Goal: Transaction & Acquisition: Purchase product/service

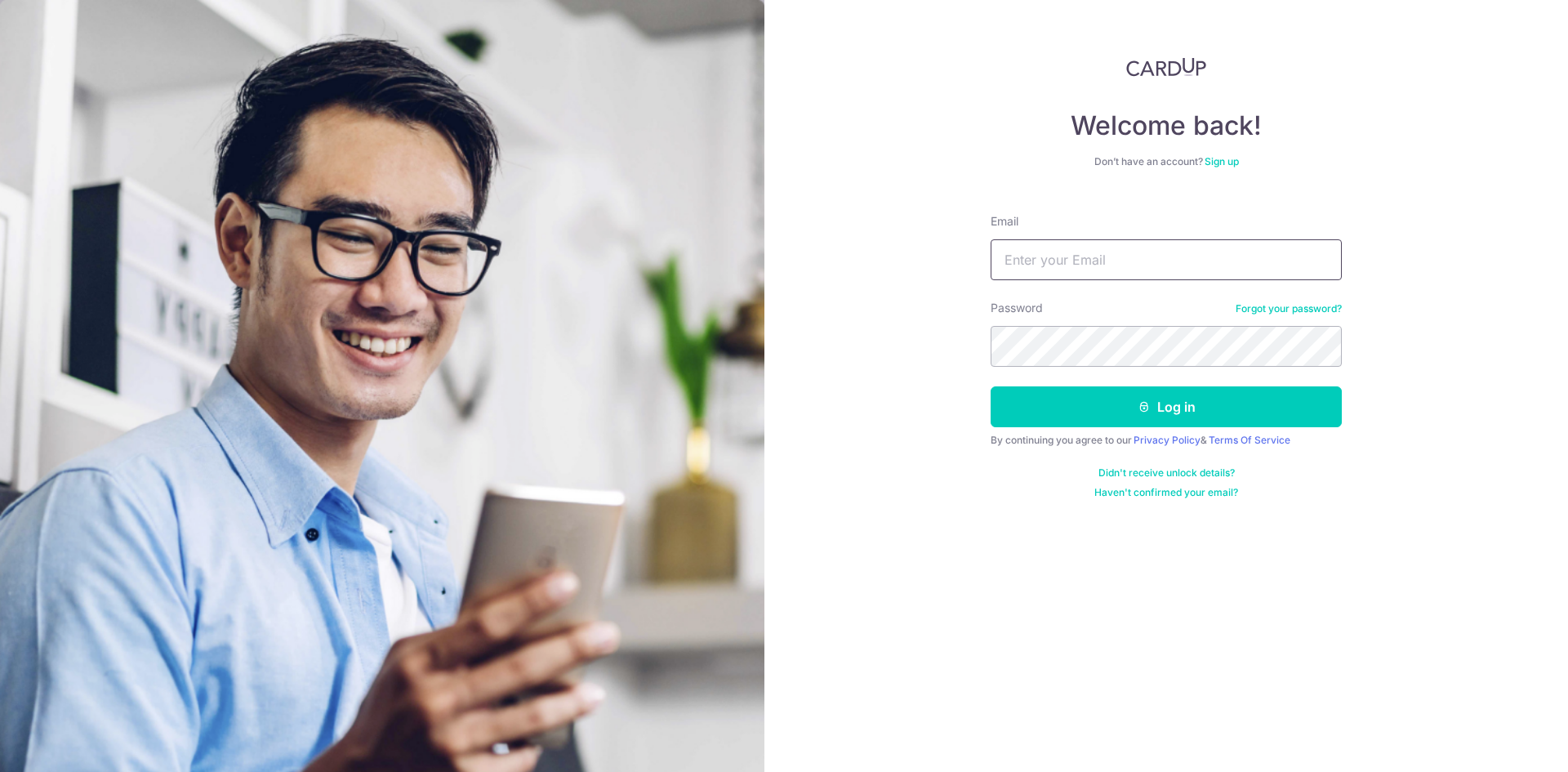
click at [1104, 249] on input "Email" at bounding box center [1167, 259] width 351 height 40
type input "[EMAIL_ADDRESS][PERSON_NAME][DOMAIN_NAME]"
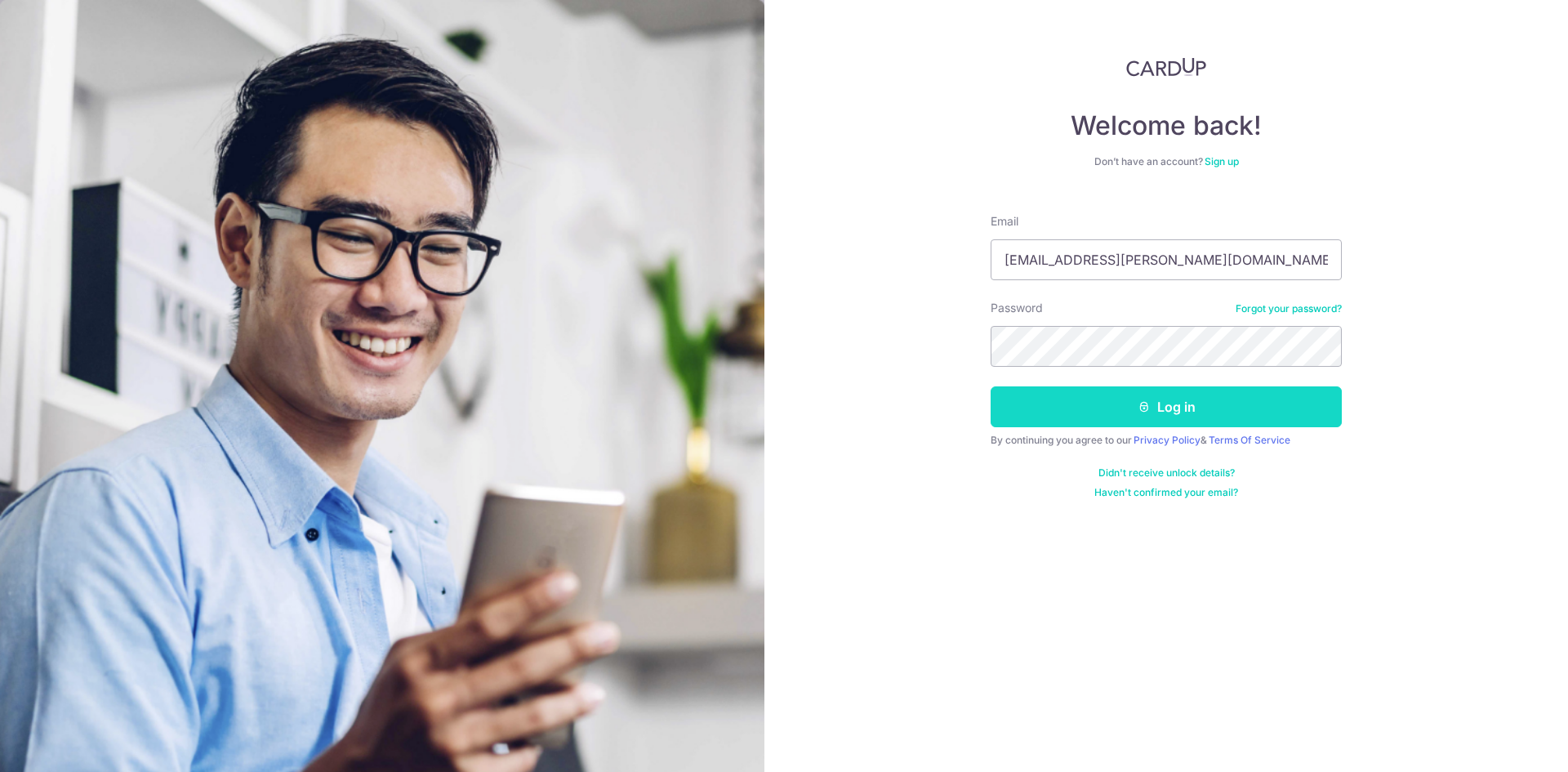
click at [1169, 415] on button "Log in" at bounding box center [1167, 407] width 351 height 40
click at [1165, 411] on button "Log in" at bounding box center [1167, 407] width 351 height 40
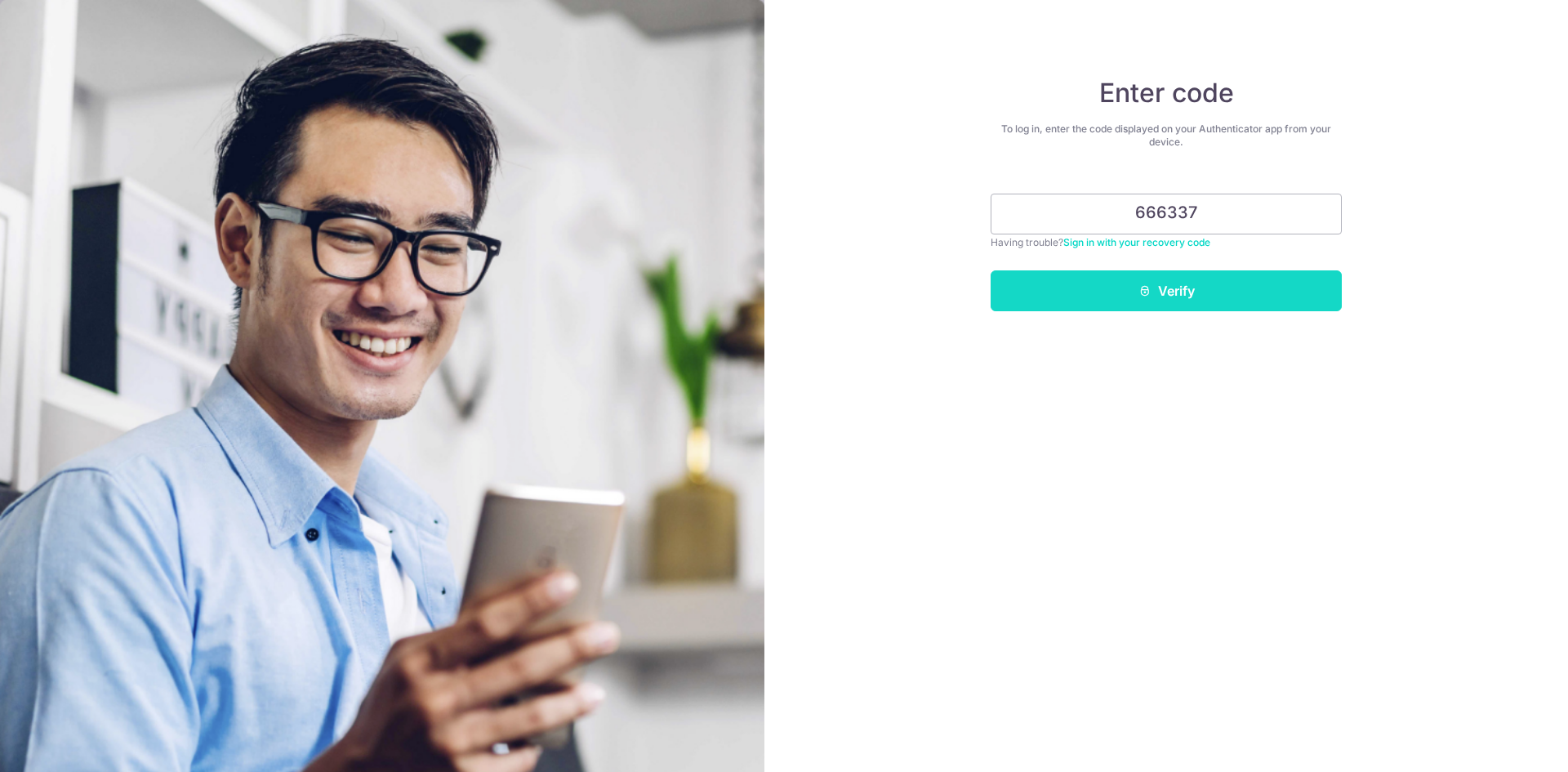
type input "666337"
click at [1170, 293] on button "Verify" at bounding box center [1167, 291] width 351 height 40
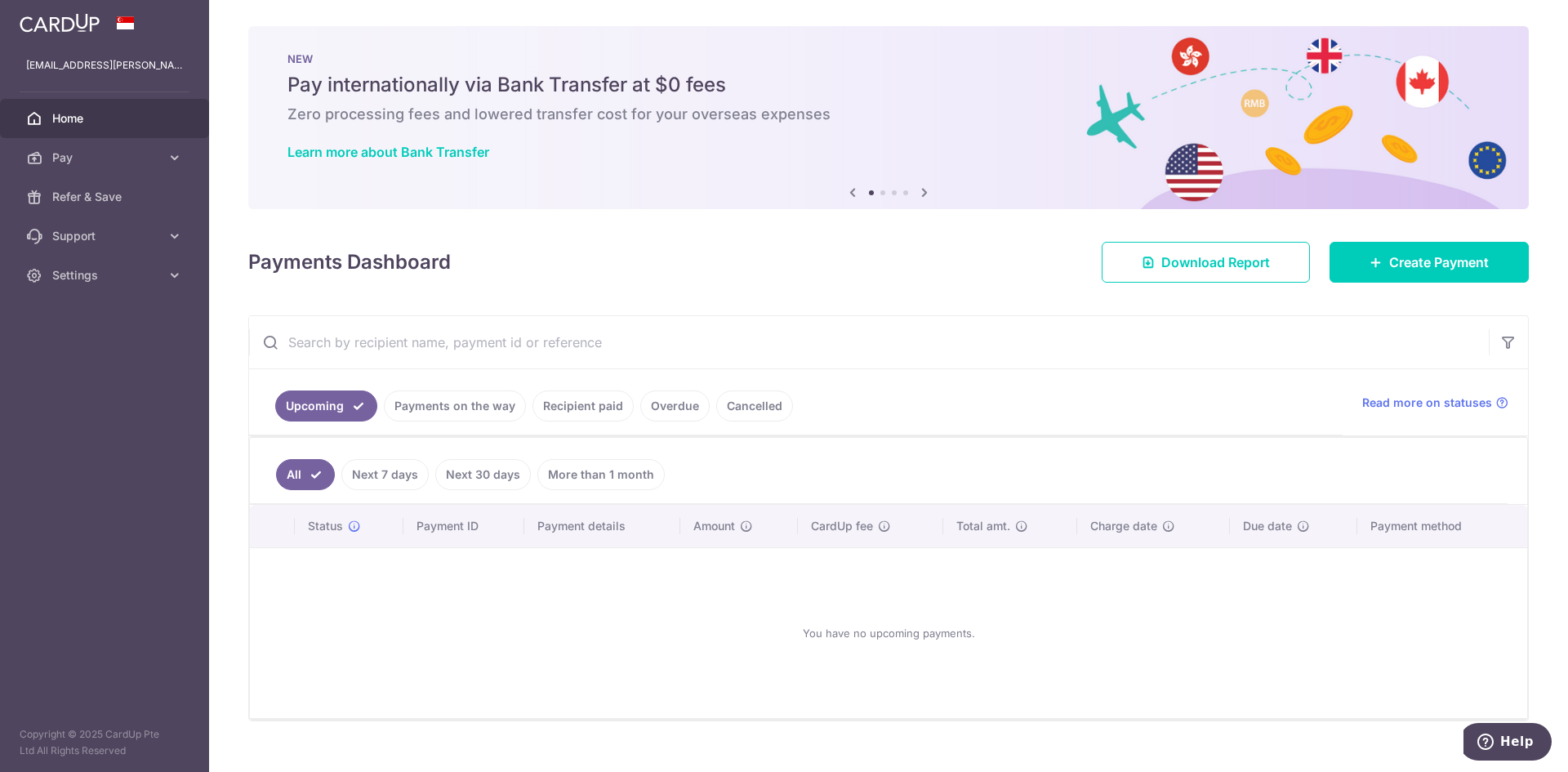
click at [599, 403] on link "Recipient paid" at bounding box center [582, 405] width 101 height 31
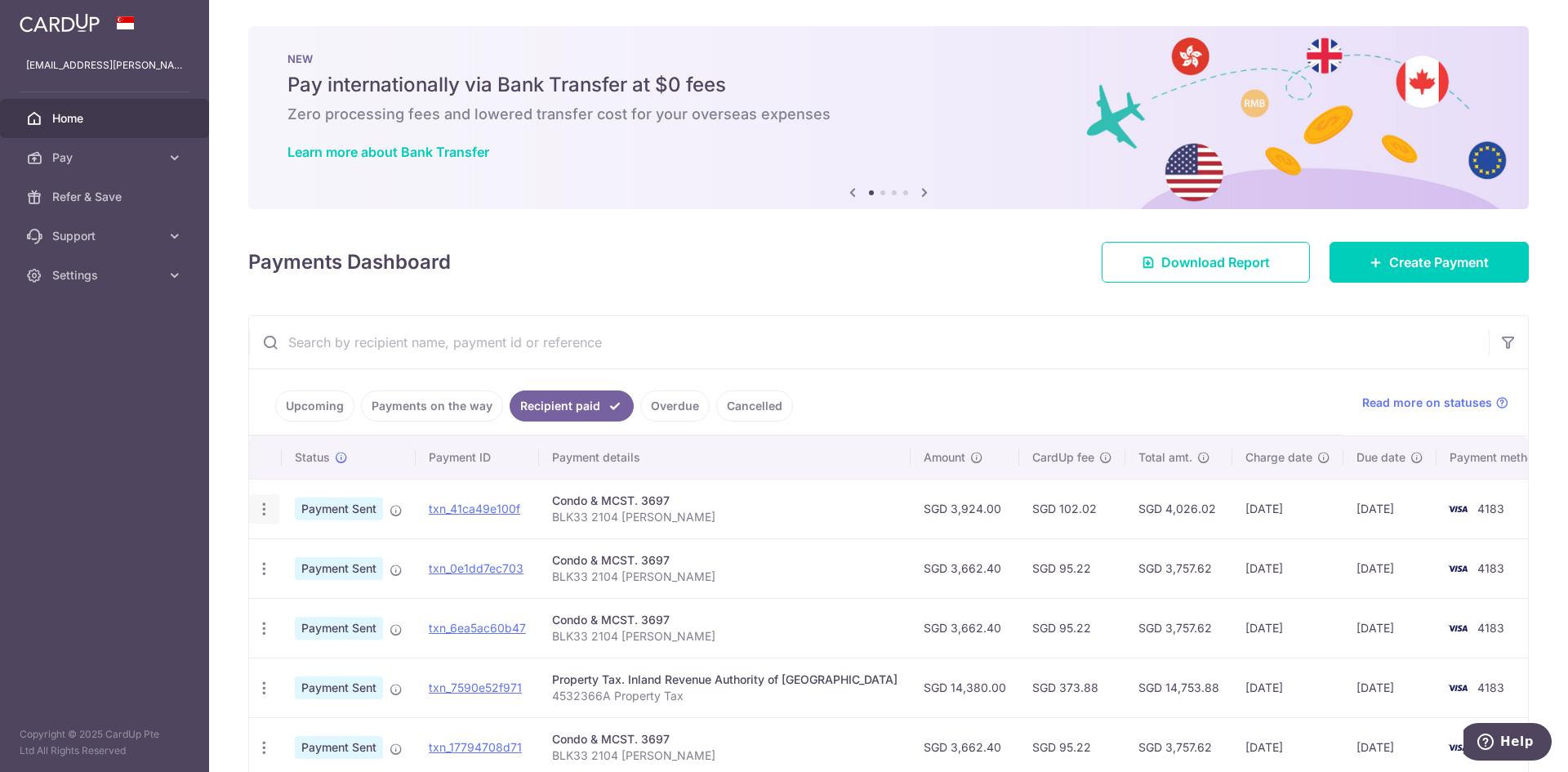
click at [265, 506] on icon "button" at bounding box center [264, 509] width 18 height 18
click at [222, 424] on div "× Pause Schedule Pause all future payments in this series Pause just this one p…" at bounding box center [888, 386] width 1359 height 772
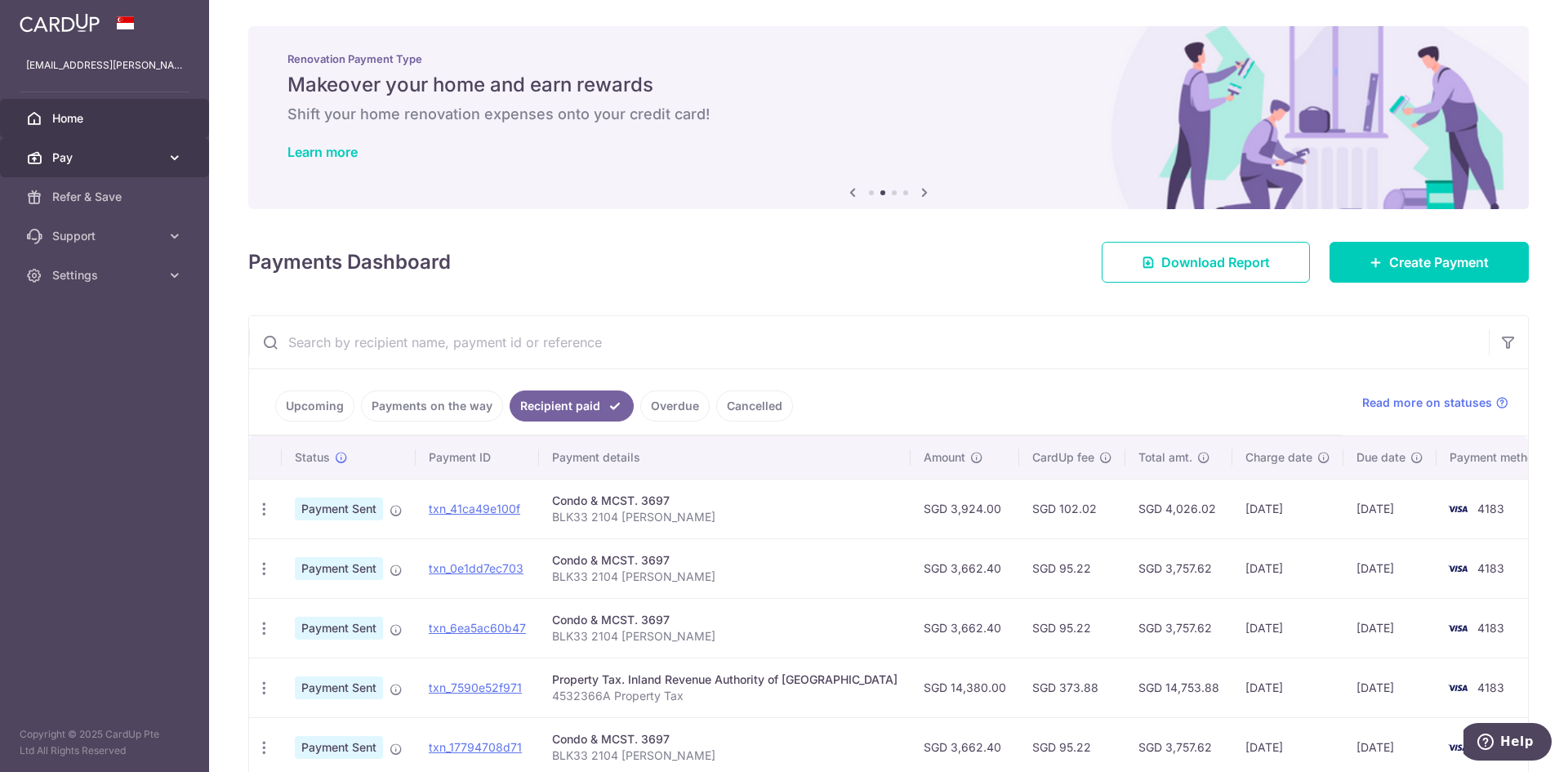
click at [79, 149] on span "Pay" at bounding box center [106, 157] width 108 height 17
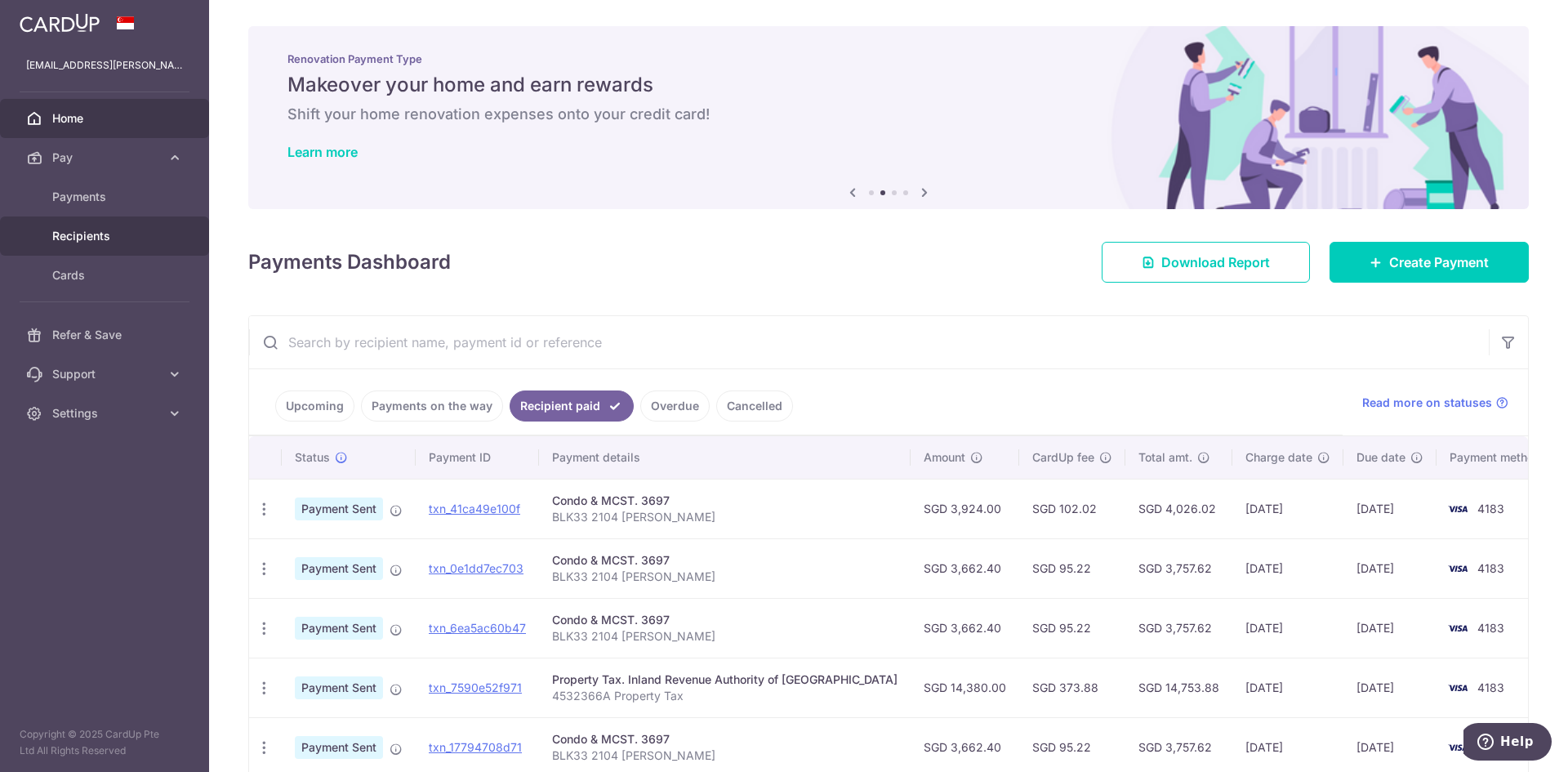
click at [81, 232] on span "Recipients" at bounding box center [106, 235] width 108 height 17
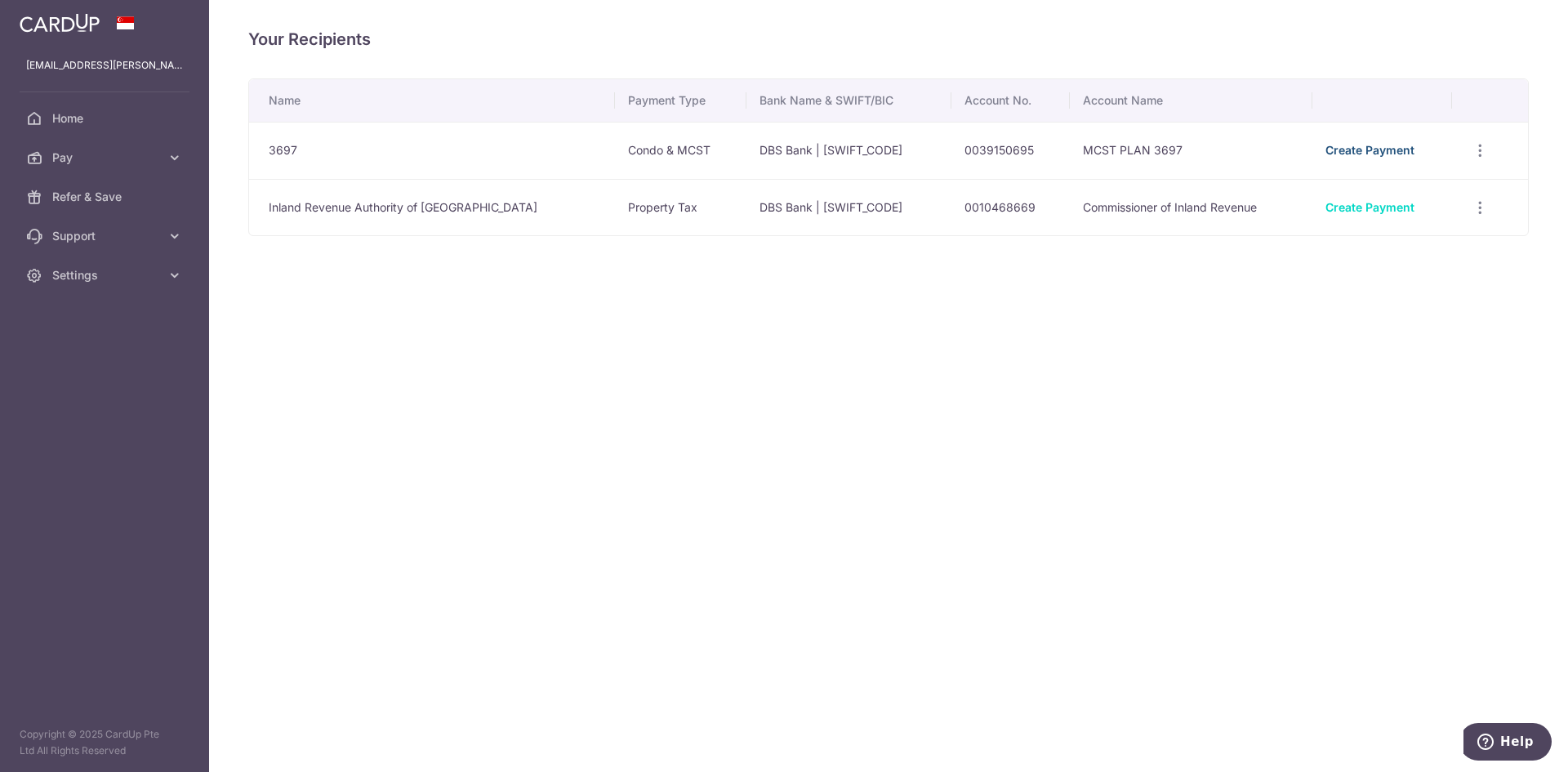
click at [1375, 147] on link "Create Payment" at bounding box center [1369, 150] width 89 height 14
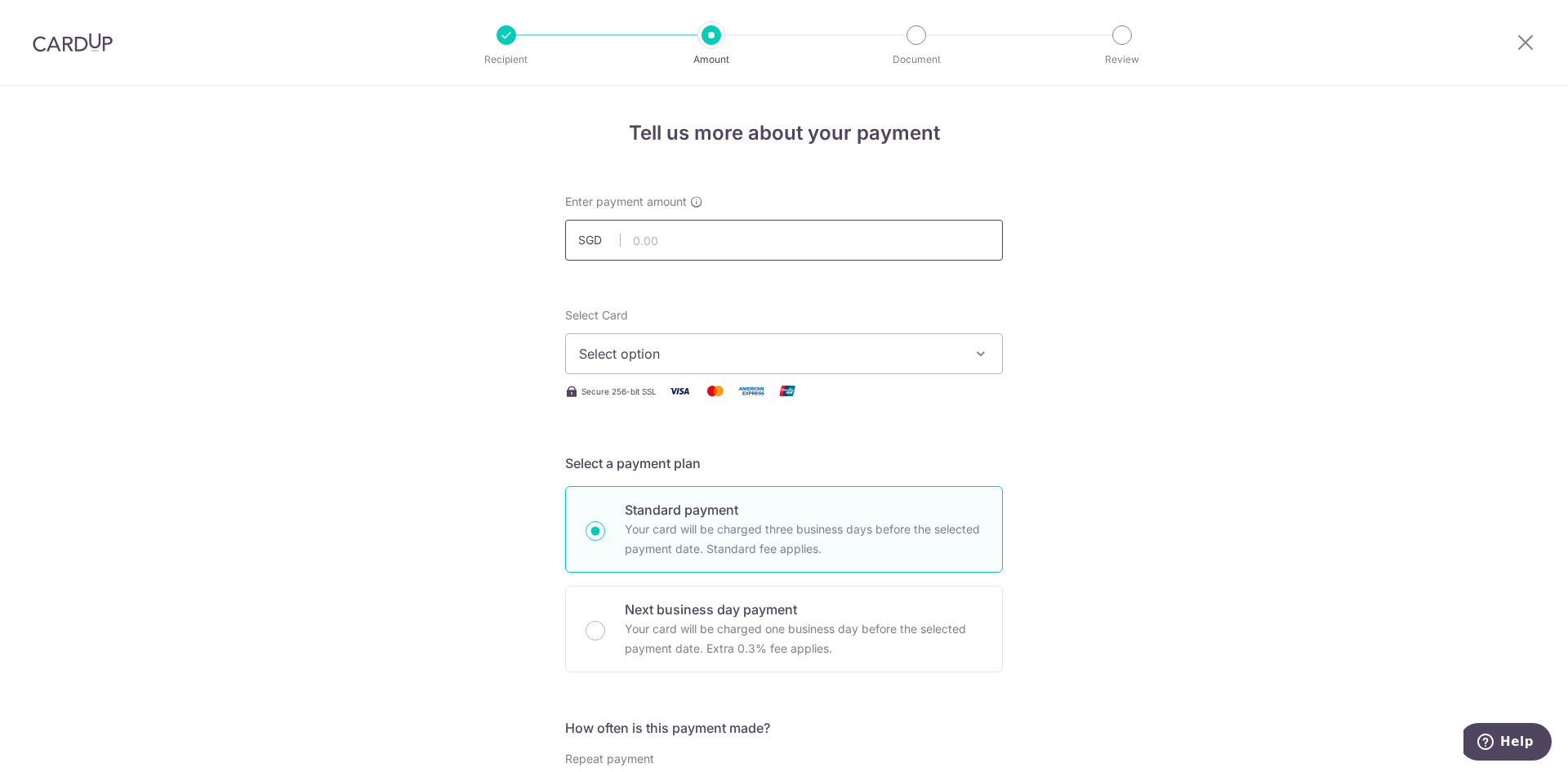
click at [648, 238] on input "text" at bounding box center [784, 240] width 437 height 40
type input "4,796.00"
click at [972, 355] on icon "button" at bounding box center [980, 353] width 17 height 17
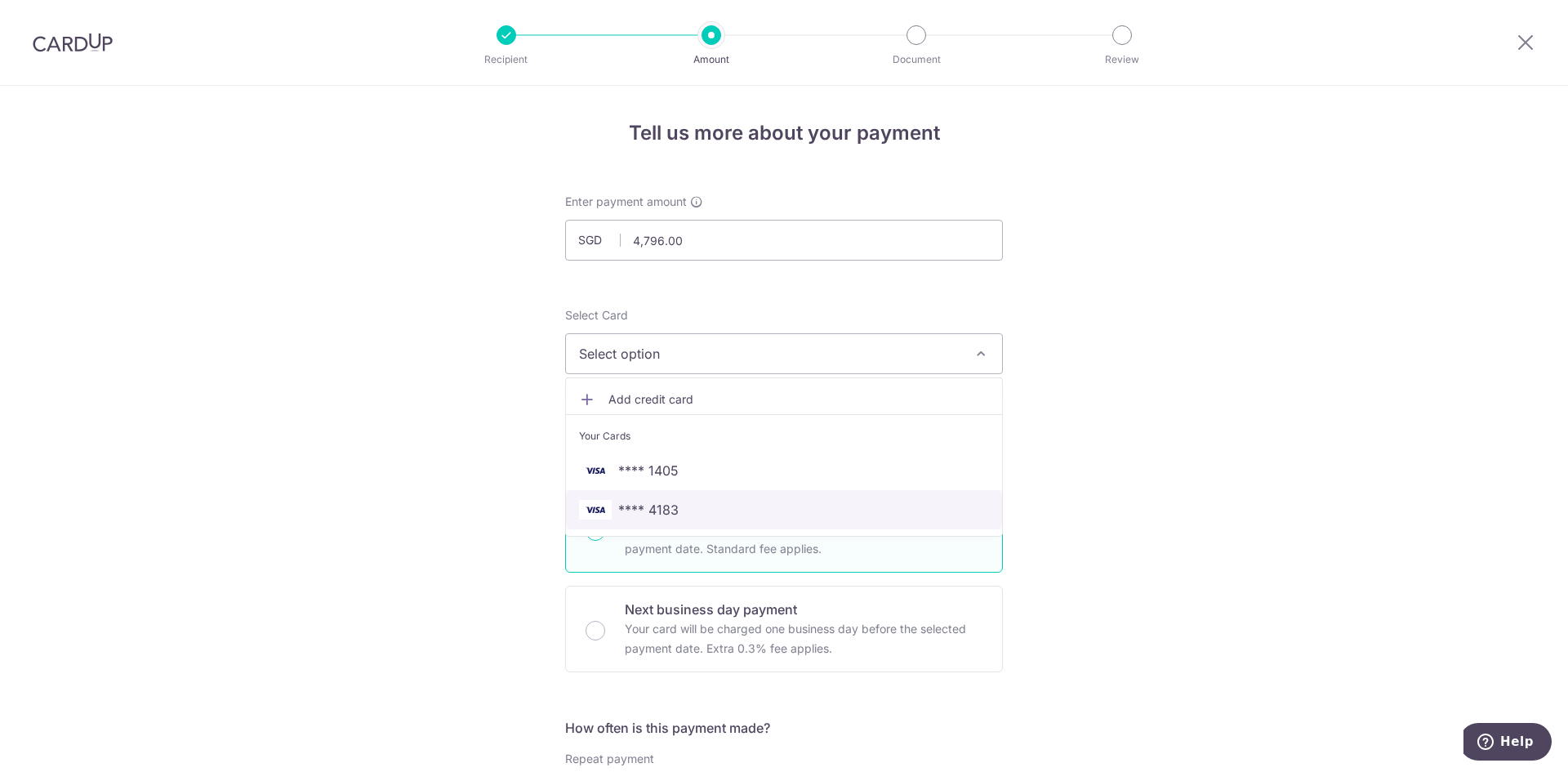
click at [658, 503] on span "**** 4183" at bounding box center [648, 509] width 61 height 19
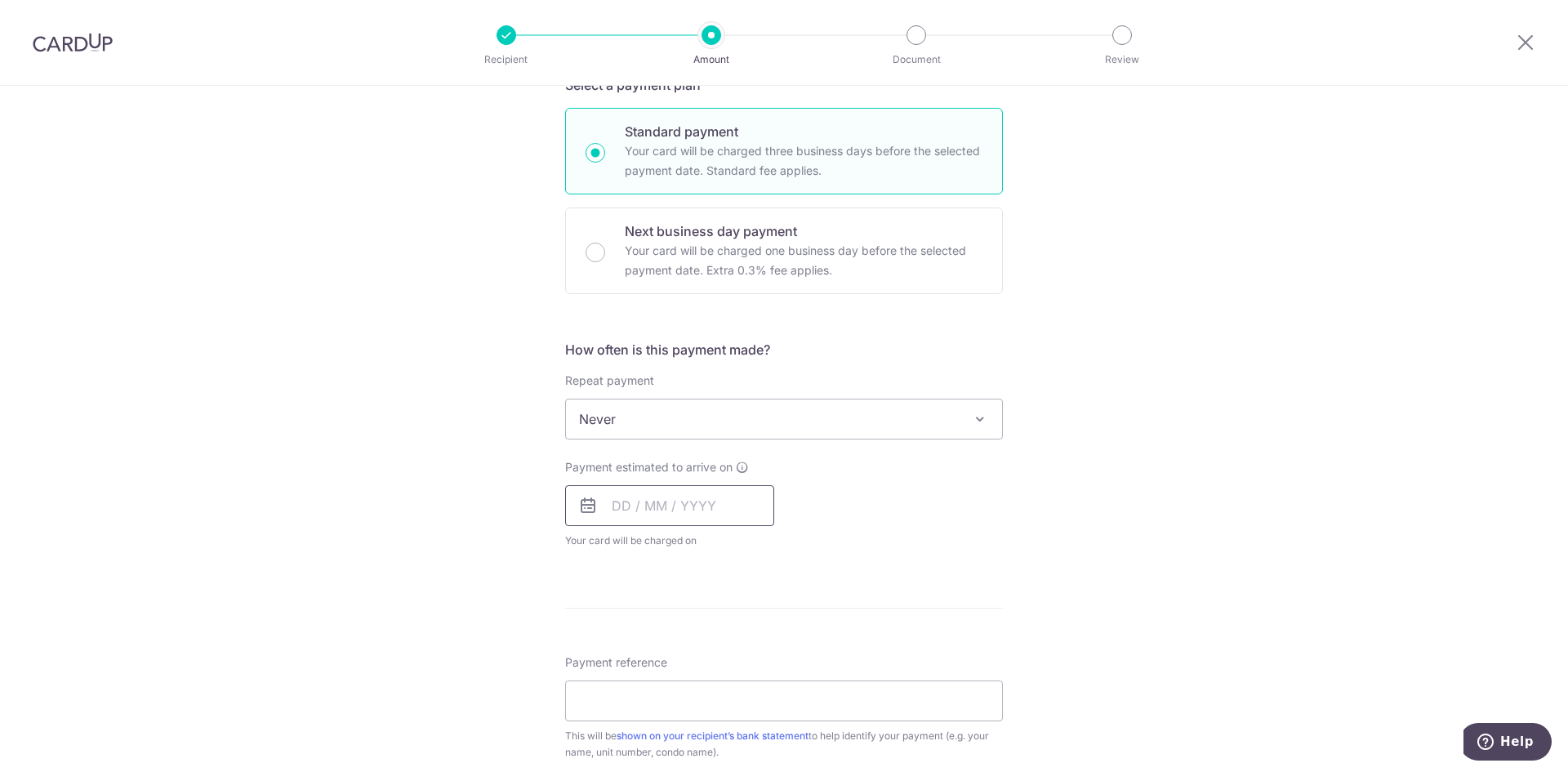
scroll to position [408, 0]
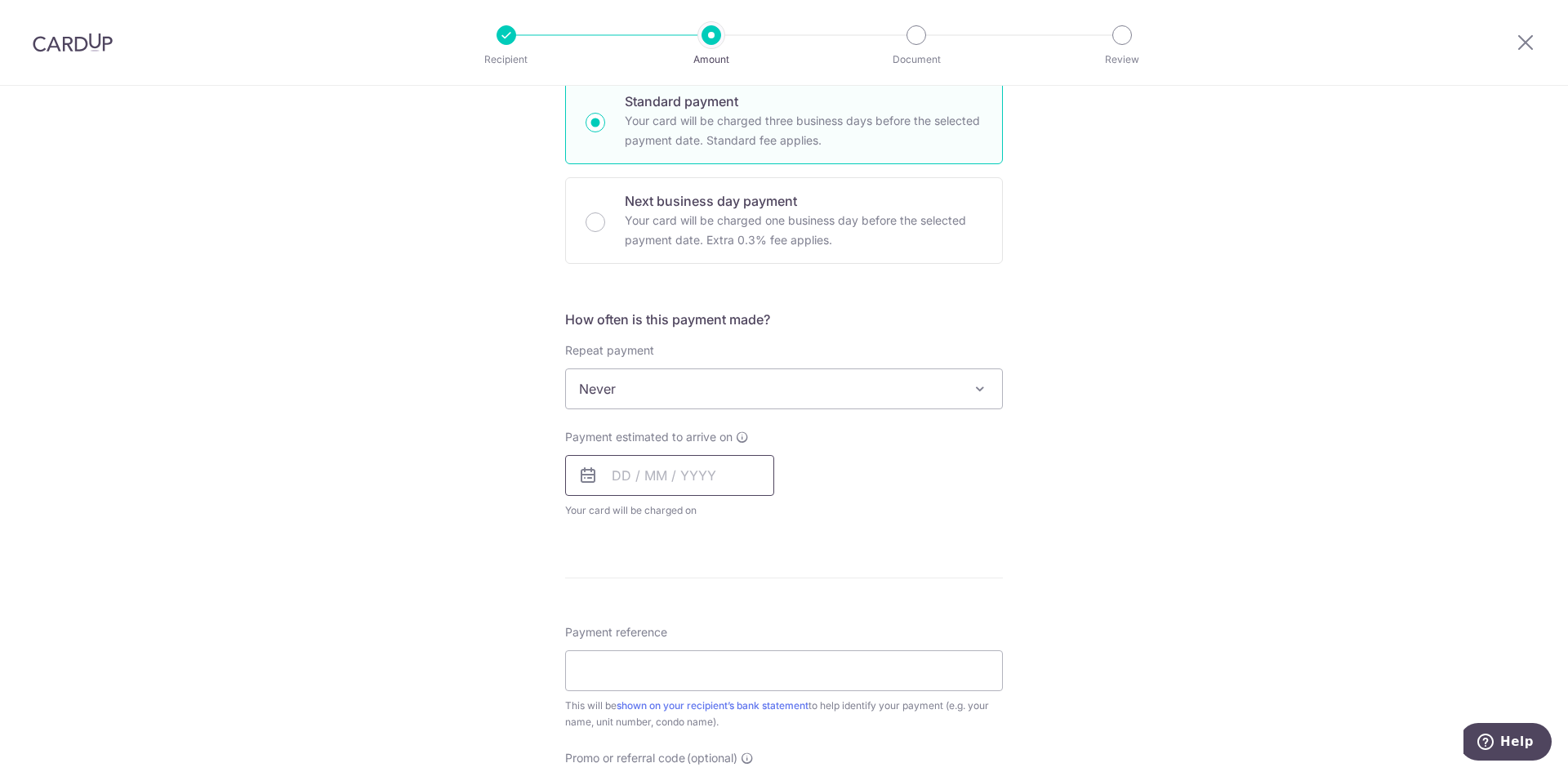
click at [618, 473] on input "text" at bounding box center [669, 475] width 209 height 40
type input "25"
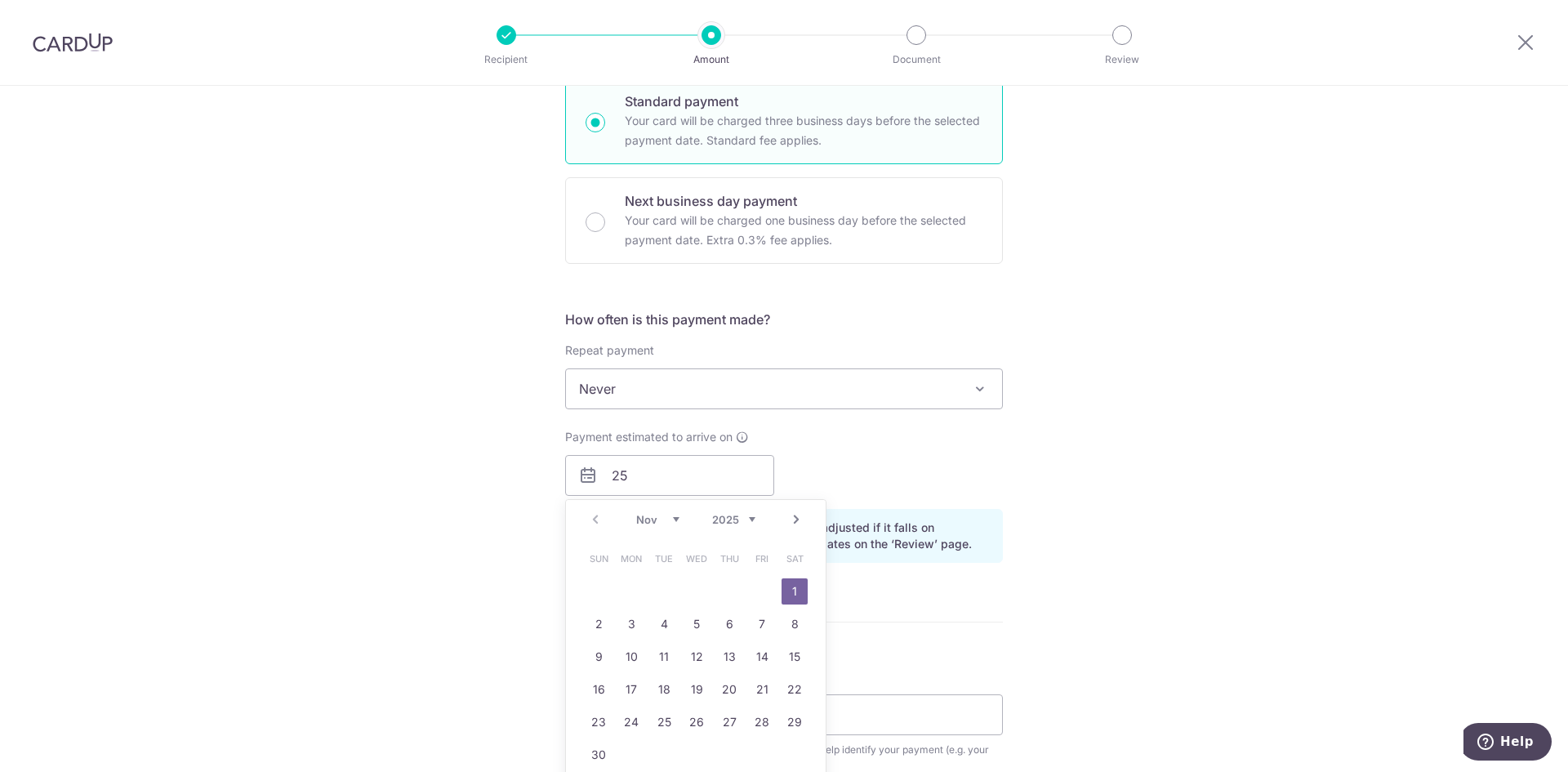
click at [668, 516] on select "Nov Dec" at bounding box center [657, 519] width 43 height 13
click at [592, 518] on div "Prev Next Nov Dec 2025 2026 2027 2028 2029 2030 2031 2032 2033 2034 2035" at bounding box center [696, 519] width 260 height 40
click at [672, 519] on select "Nov Dec" at bounding box center [657, 519] width 43 height 13
click at [899, 444] on div "Payment estimated to arrive on 25 Prev Next Nov Dec 2025 2026 2027 2028 2029 20…" at bounding box center [784, 462] width 458 height 67
drag, startPoint x: 662, startPoint y: 470, endPoint x: 589, endPoint y: 472, distance: 73.0
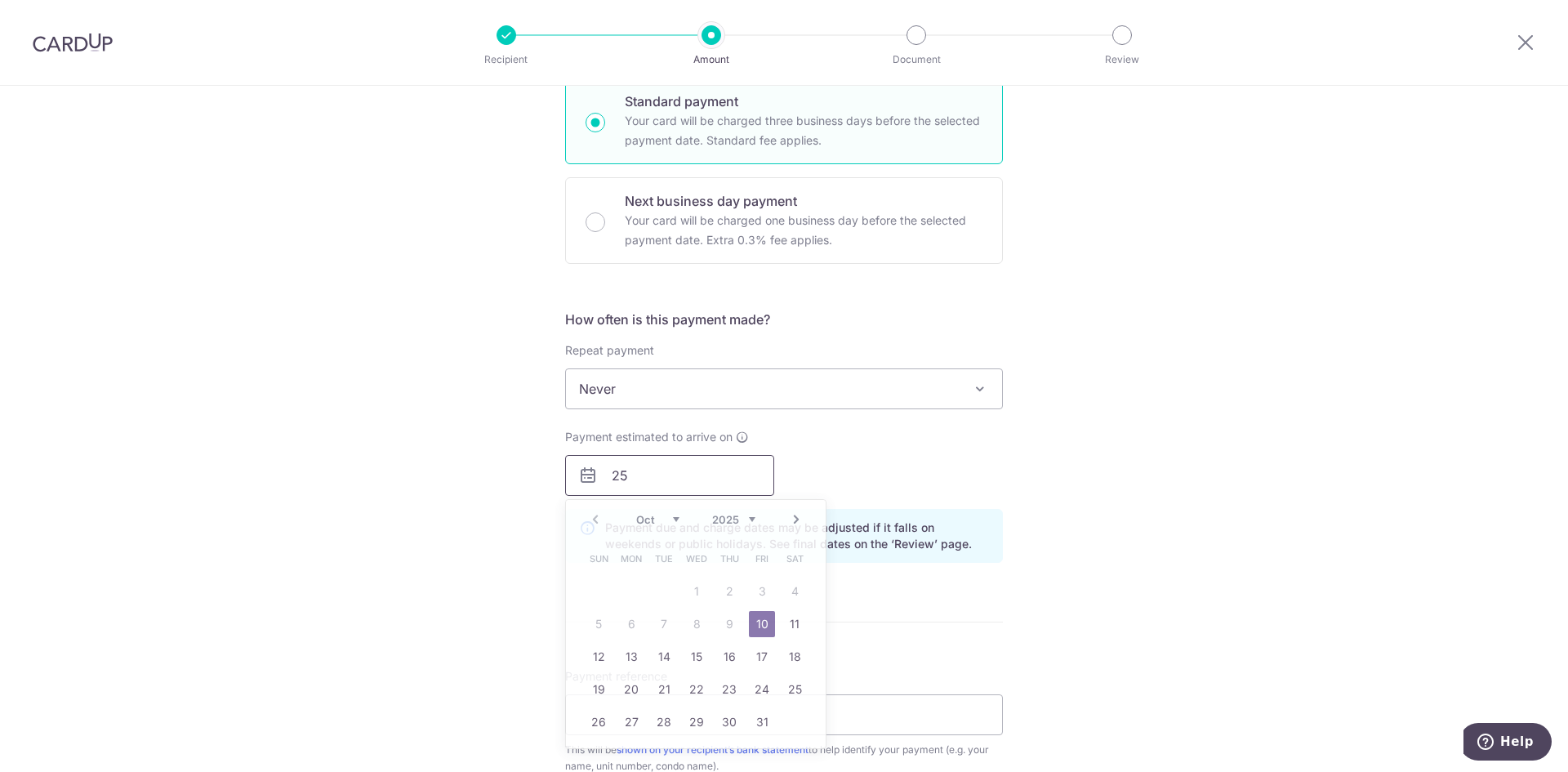
click at [589, 472] on div "25 Prev Next Oct Nov Dec 2025 2026 2027 2028 2029 2030 2031 2032 2033 2034 2035…" at bounding box center [669, 475] width 209 height 40
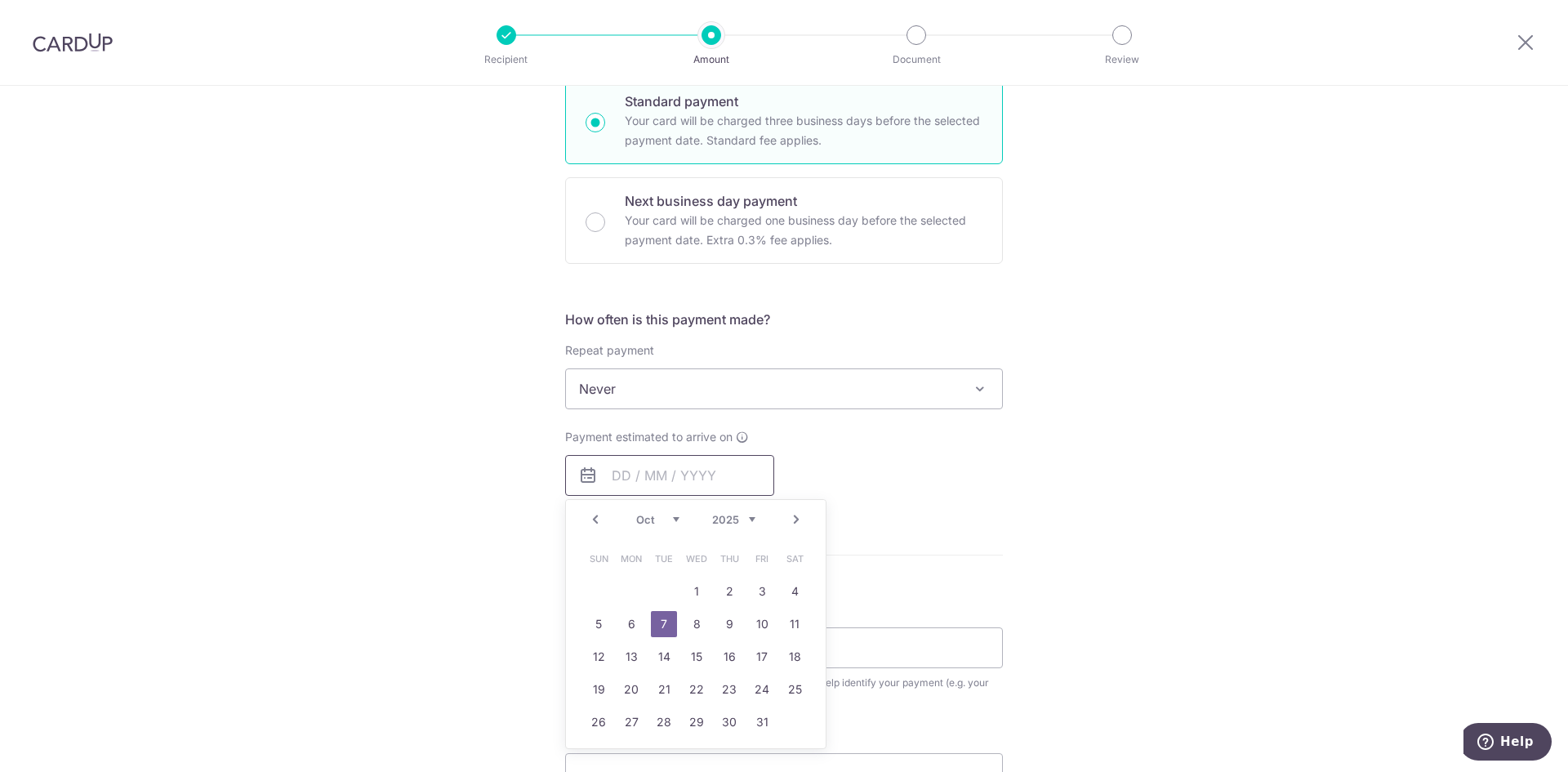
click at [626, 478] on input "text" at bounding box center [669, 475] width 209 height 40
click at [794, 687] on link "25" at bounding box center [795, 689] width 26 height 26
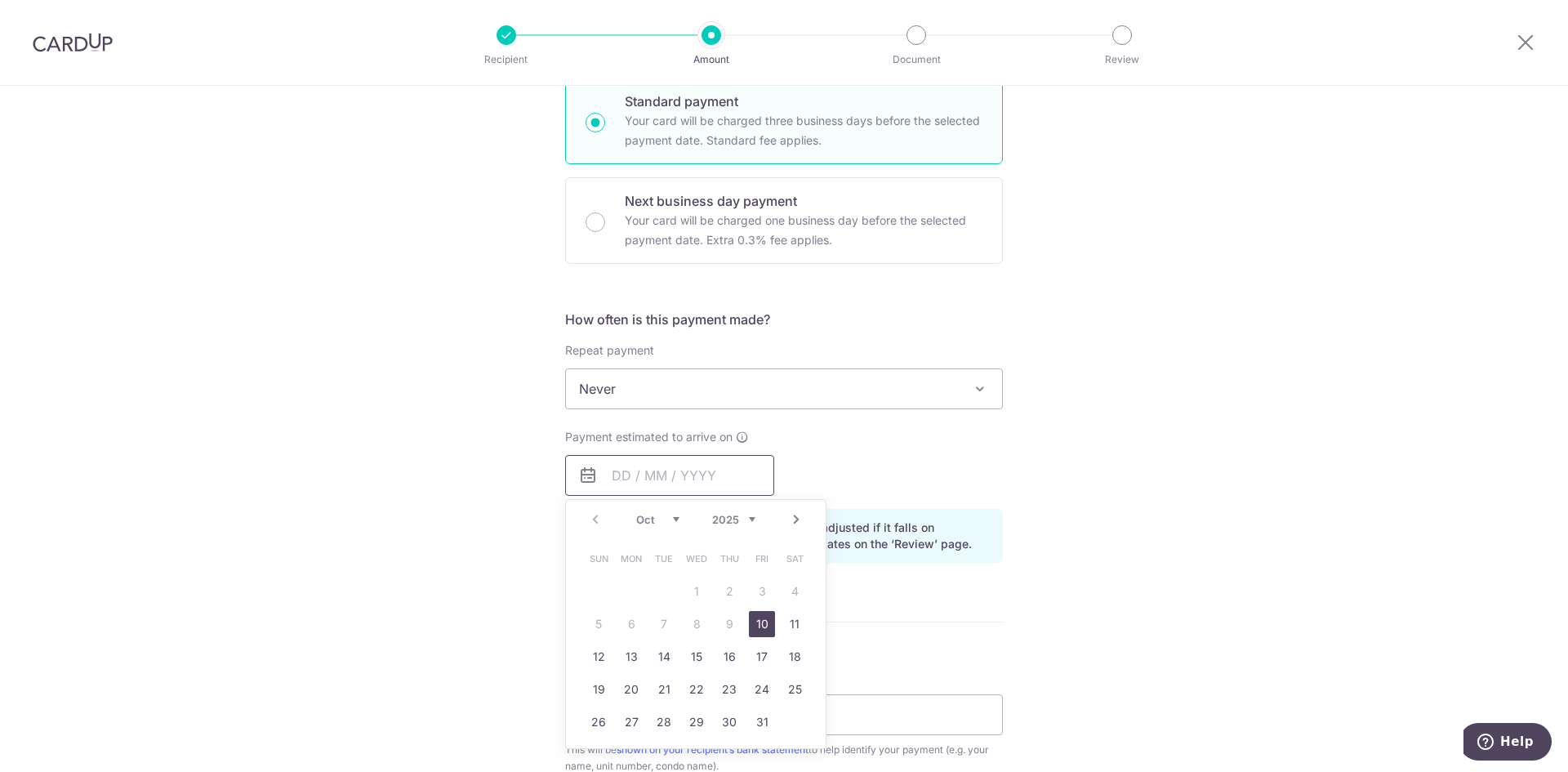
click at [625, 474] on input "text" at bounding box center [669, 475] width 209 height 40
type input "25"
click at [591, 516] on div "Prev Next Nov Dec 2025 2026 2027 2028 2029 2030 2031 2032 2033 2034 2035" at bounding box center [696, 519] width 260 height 40
click at [689, 473] on input "25" at bounding box center [669, 475] width 209 height 40
drag, startPoint x: 676, startPoint y: 473, endPoint x: 556, endPoint y: 477, distance: 120.1
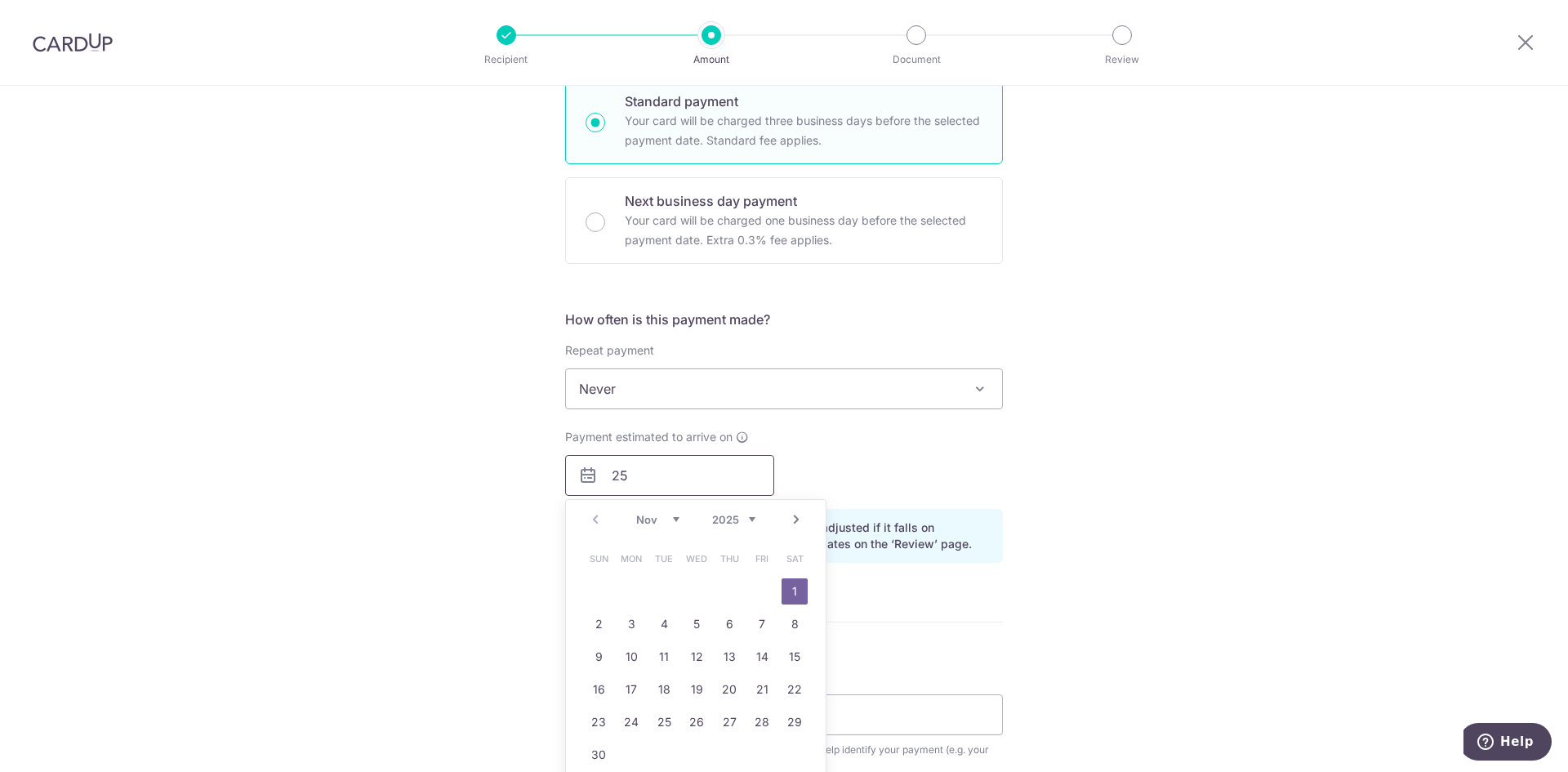
click at [556, 477] on div "Payment estimated to arrive on 25 Prev Next Nov Dec 2025 2026 2027 2028 2029 20…" at bounding box center [669, 462] width 228 height 67
click at [820, 475] on div "Payment estimated to arrive on Prev Next Jan Feb Mar Apr May Jun Jul Aug Sep Oc…" at bounding box center [784, 462] width 458 height 67
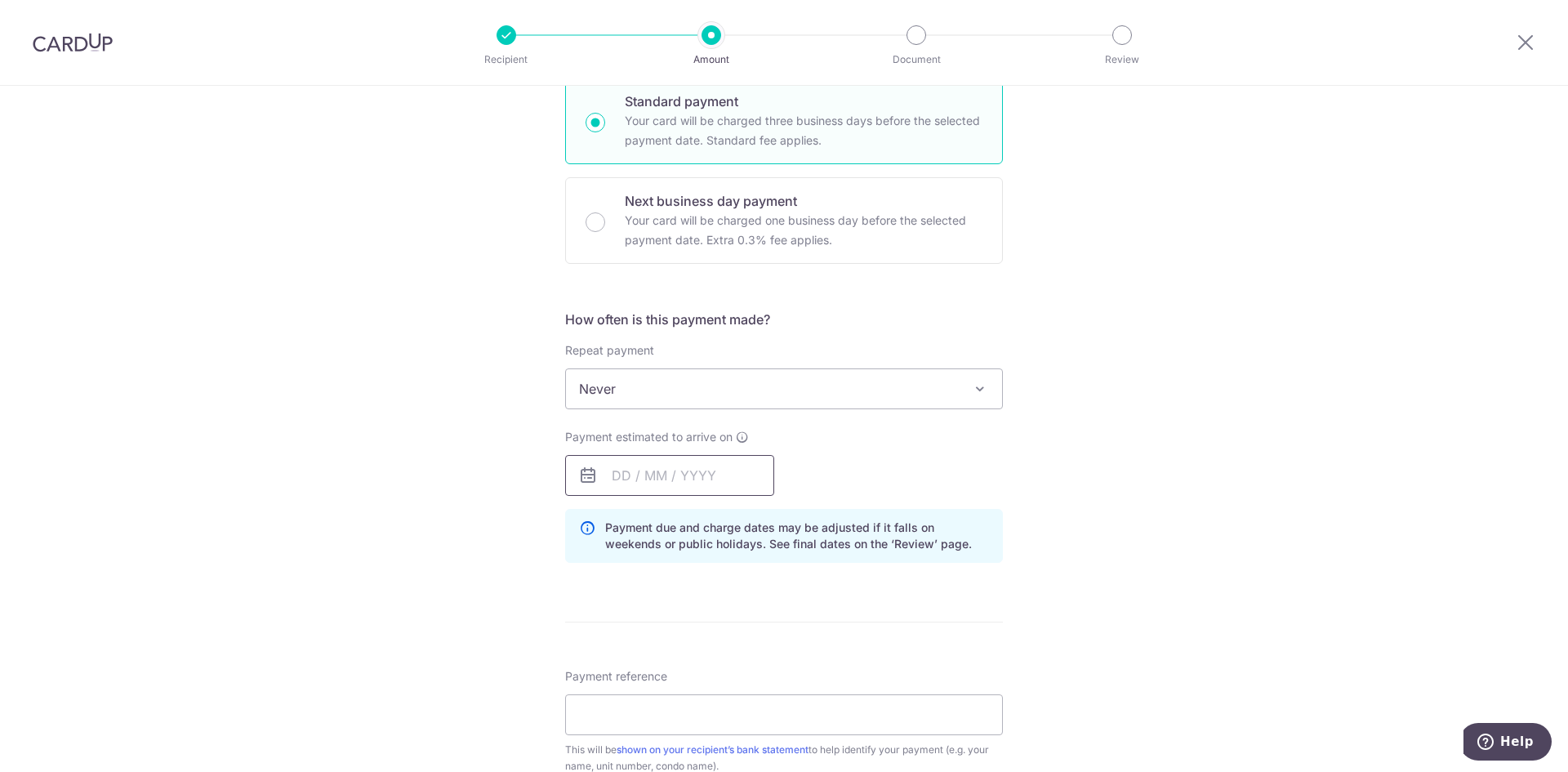
click at [617, 478] on input "text" at bounding box center [669, 475] width 209 height 40
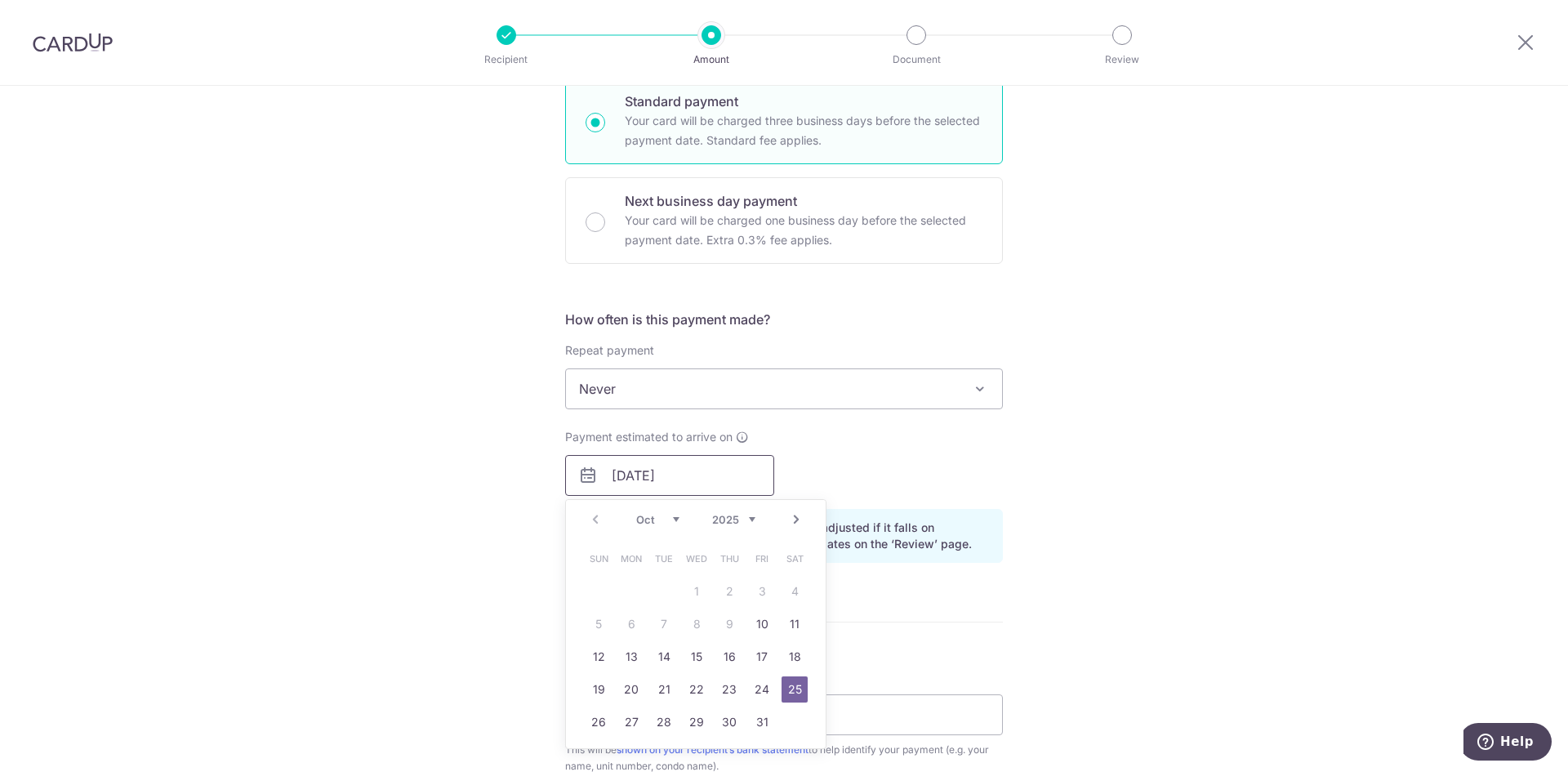
type input "[DATE]"
click at [852, 479] on div "Payment estimated to arrive on 25/10/2025 Prev Next Oct Nov Dec 2025 2026 2027 …" at bounding box center [784, 462] width 458 height 67
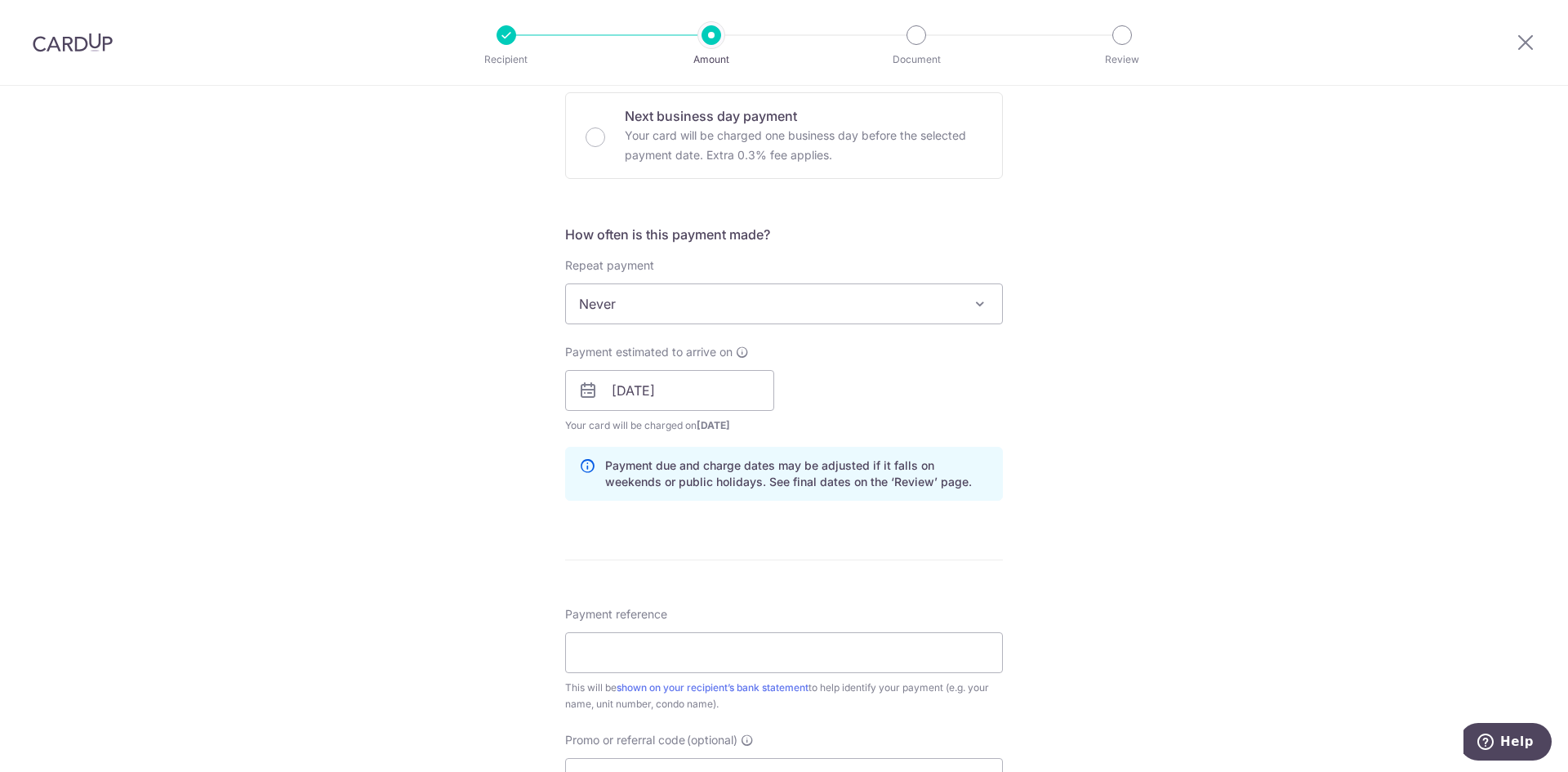
scroll to position [572, 0]
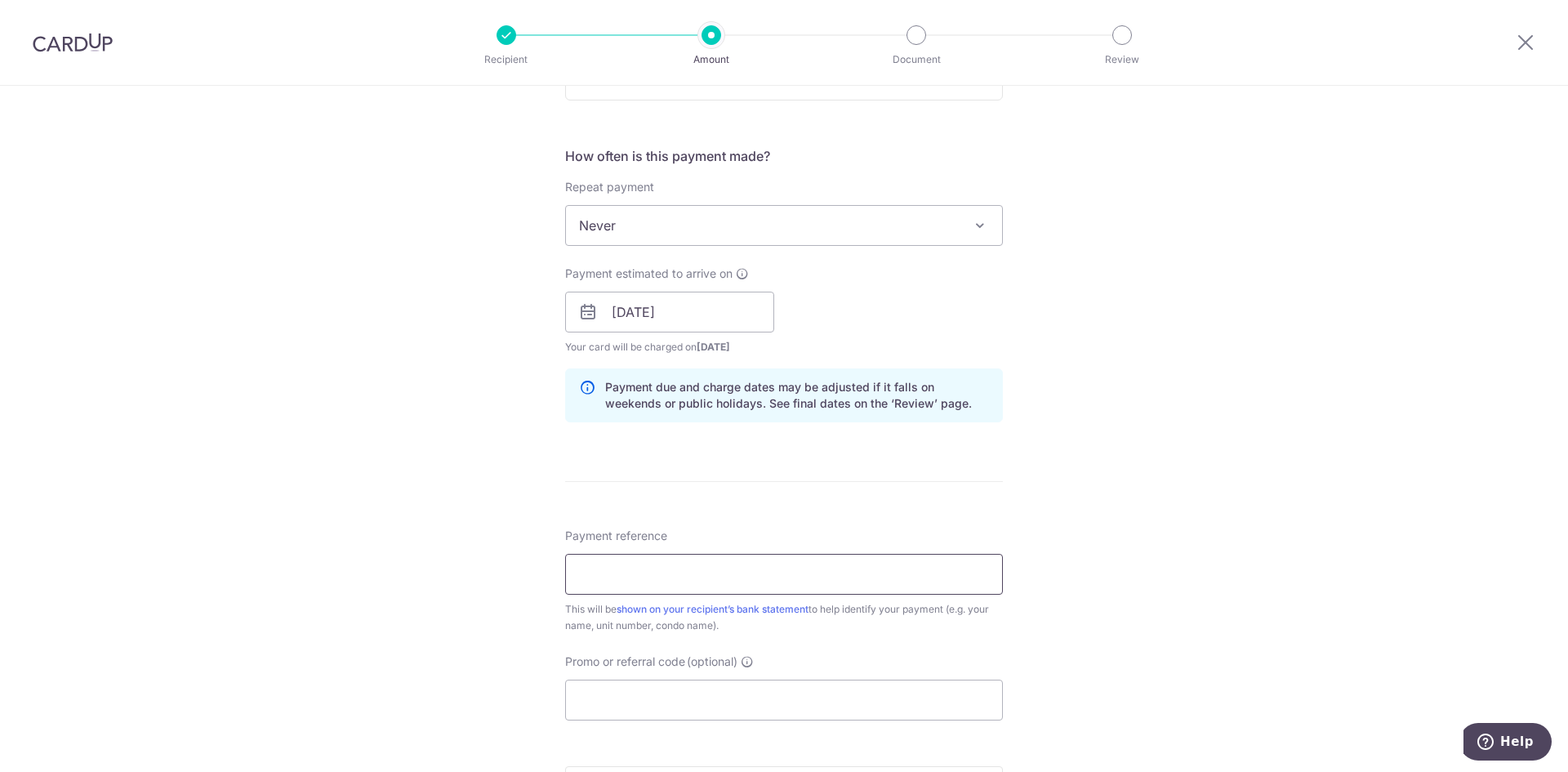
click at [665, 567] on input "Payment reference" at bounding box center [784, 574] width 437 height 40
type input "BLK33 2104 [PERSON_NAME]"
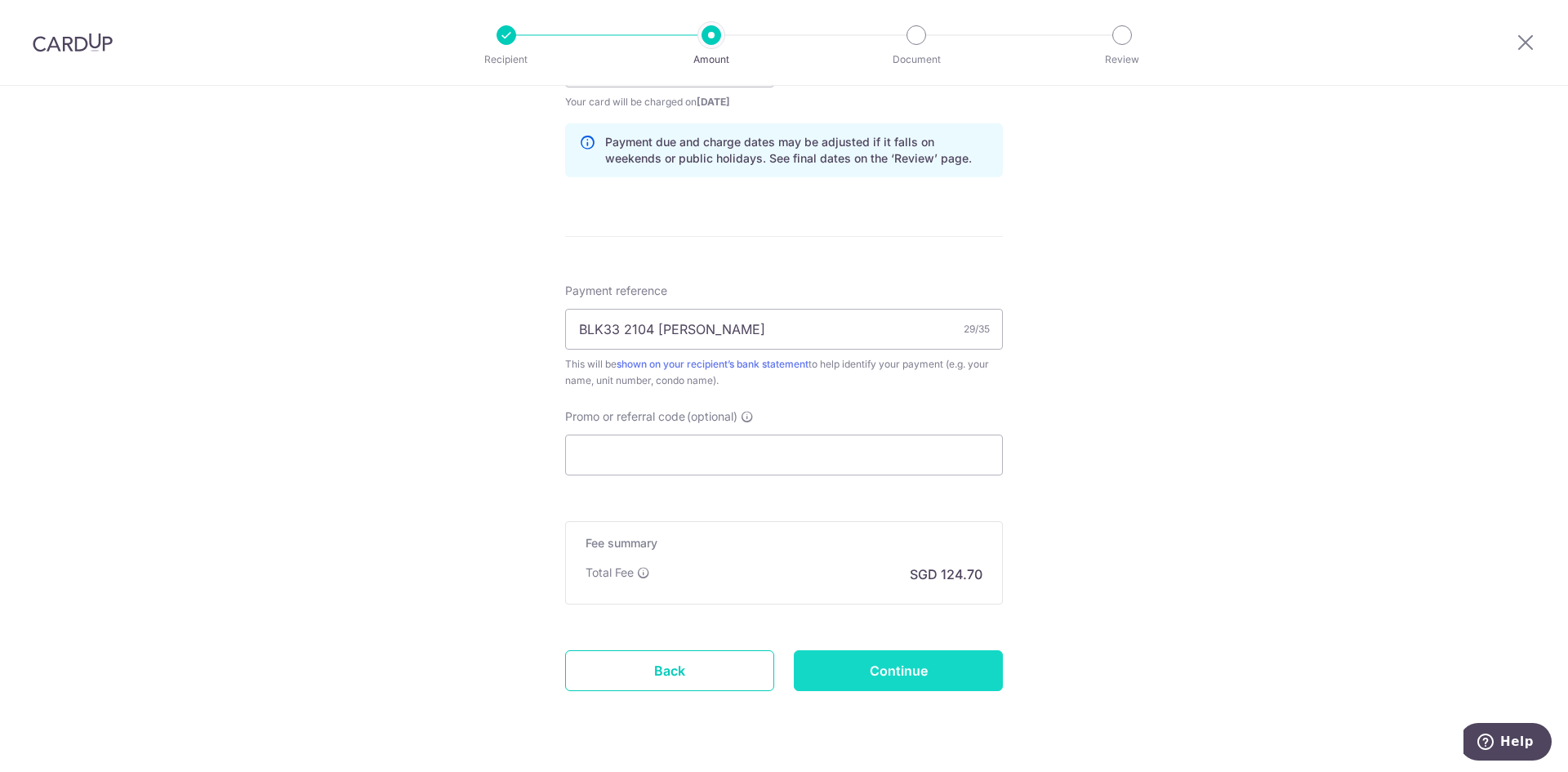
click at [892, 669] on input "Continue" at bounding box center [899, 670] width 209 height 40
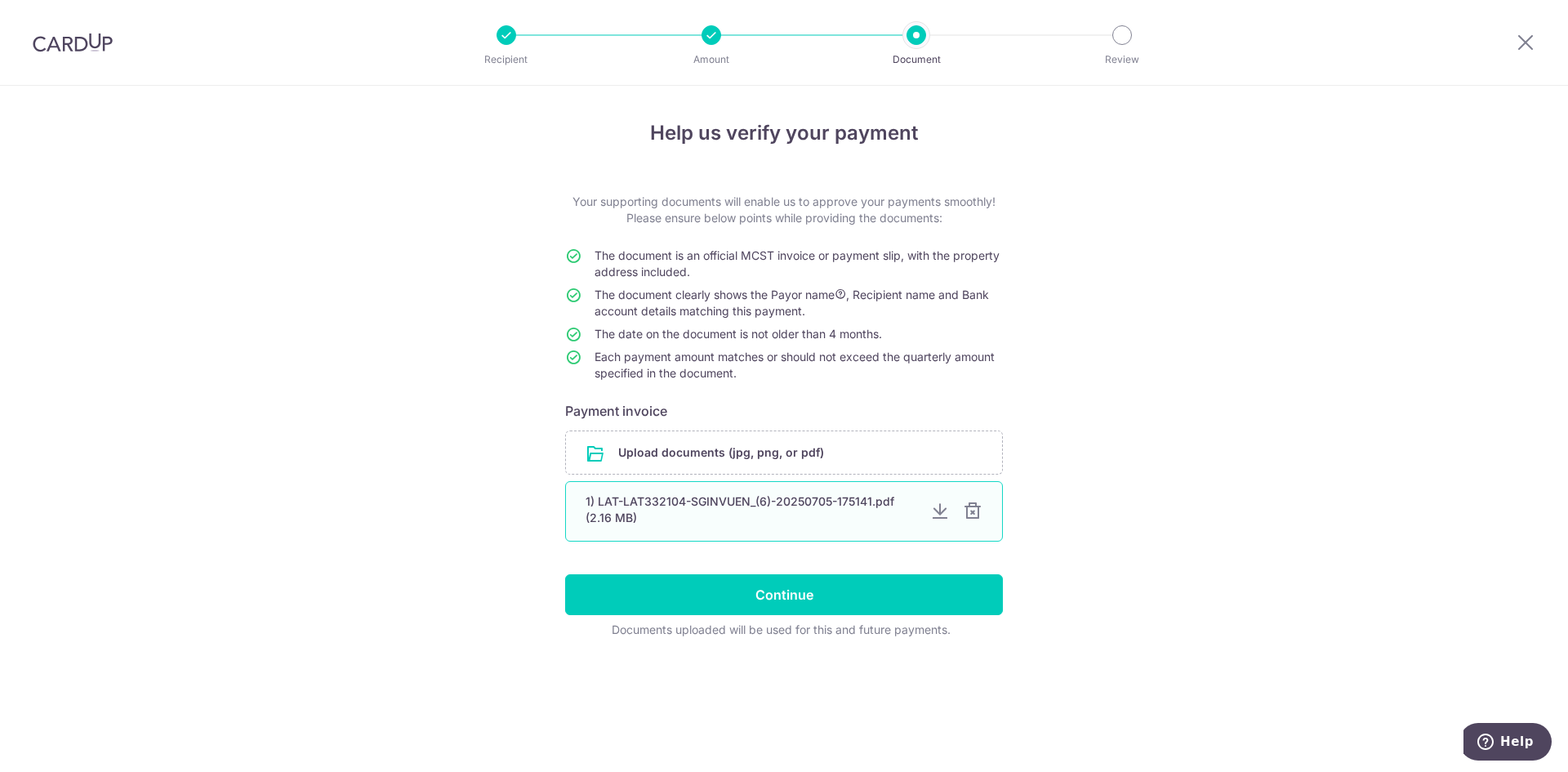
click at [973, 509] on div at bounding box center [972, 511] width 19 height 19
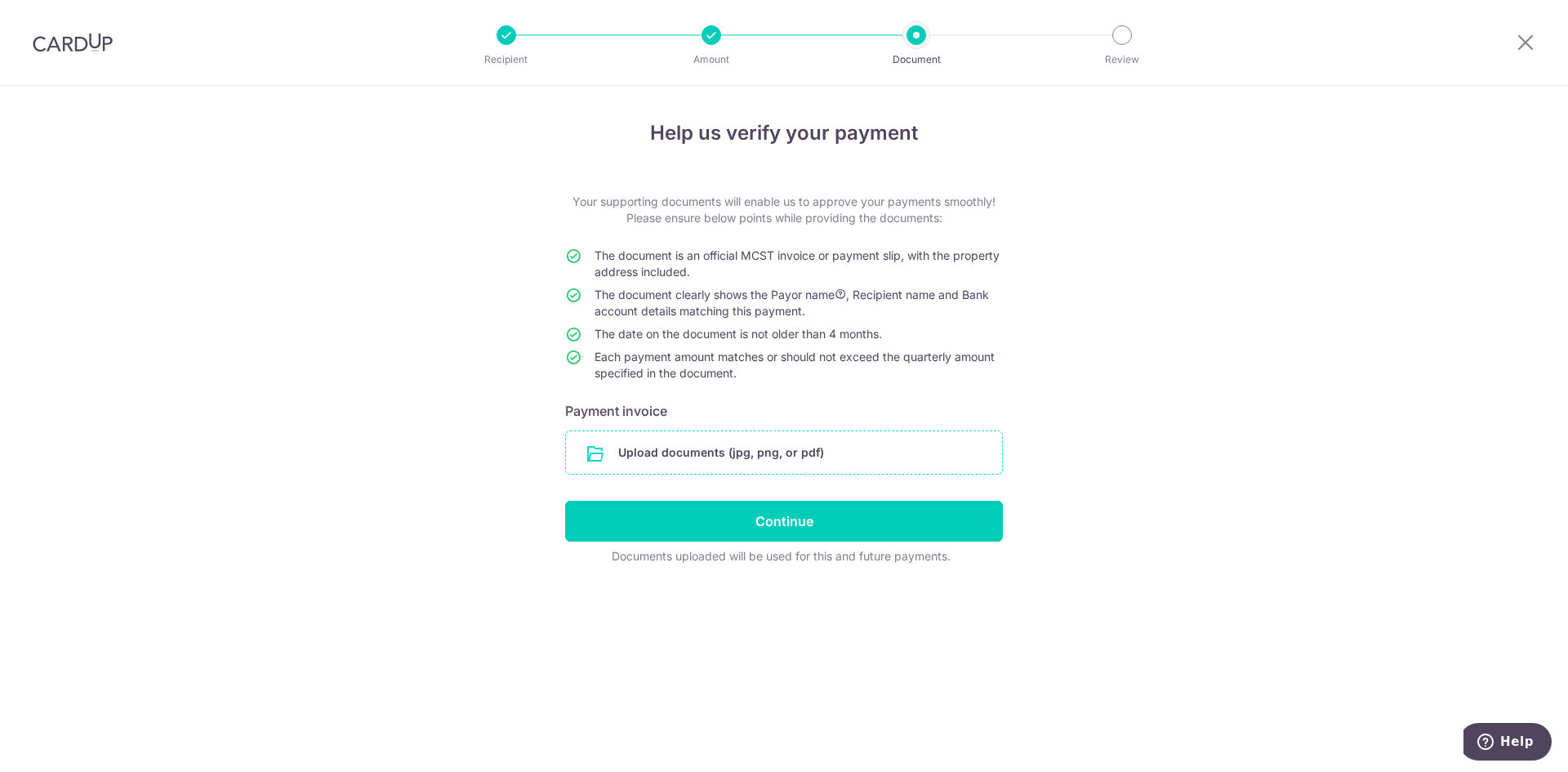
click at [736, 453] on input "file" at bounding box center [784, 452] width 437 height 42
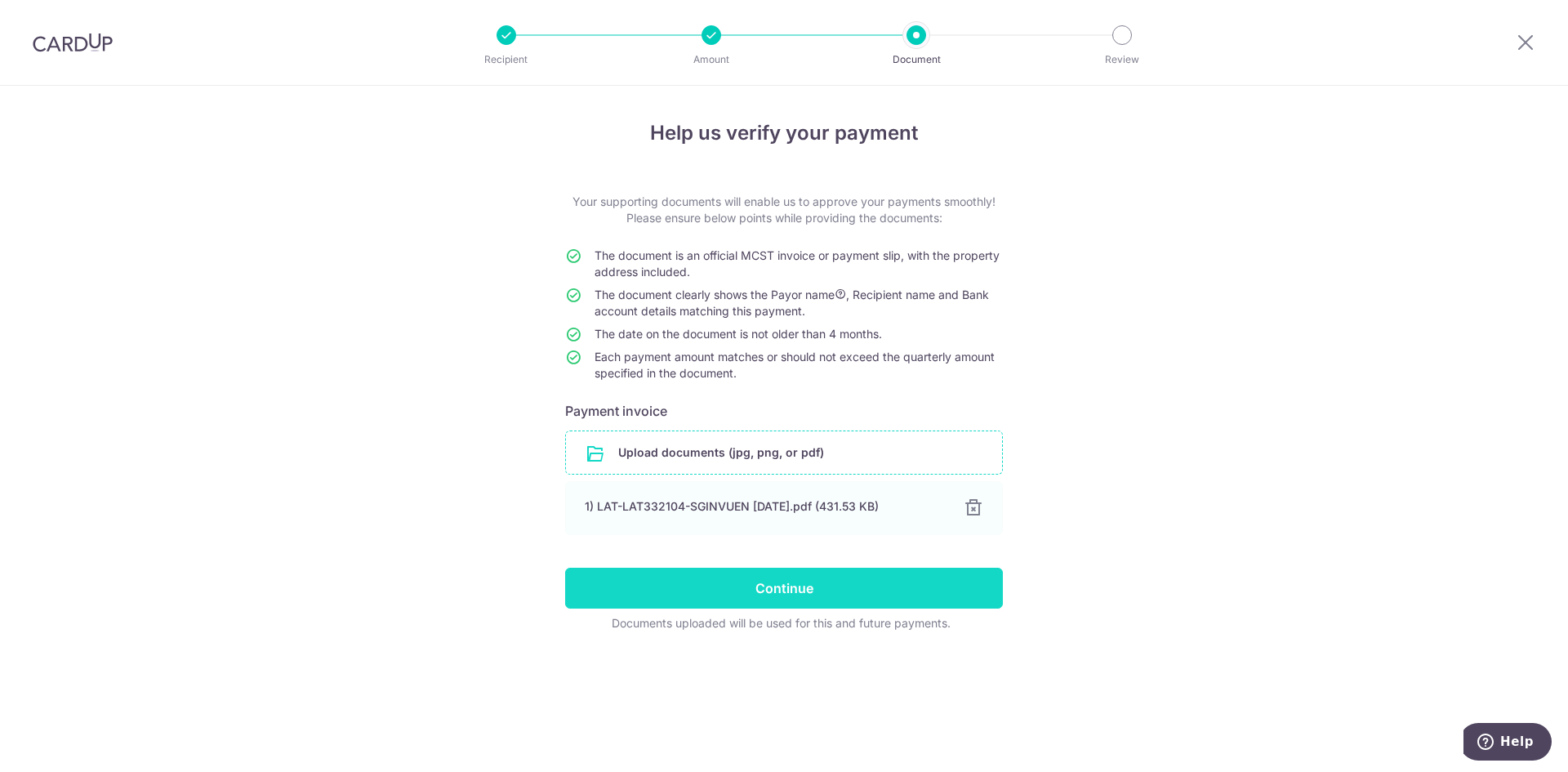
click at [795, 581] on input "Continue" at bounding box center [784, 588] width 437 height 40
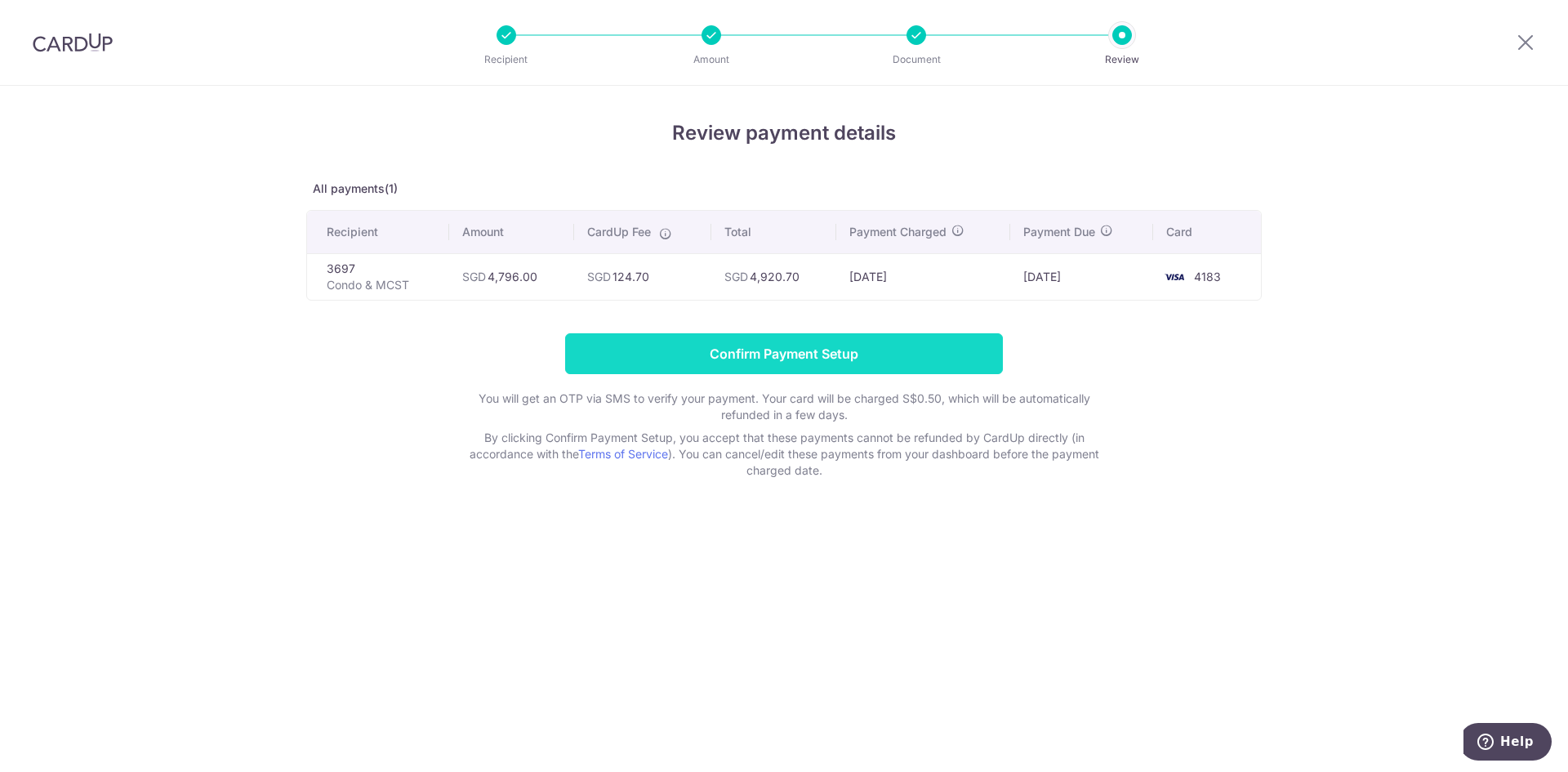
click at [797, 353] on input "Confirm Payment Setup" at bounding box center [784, 353] width 437 height 40
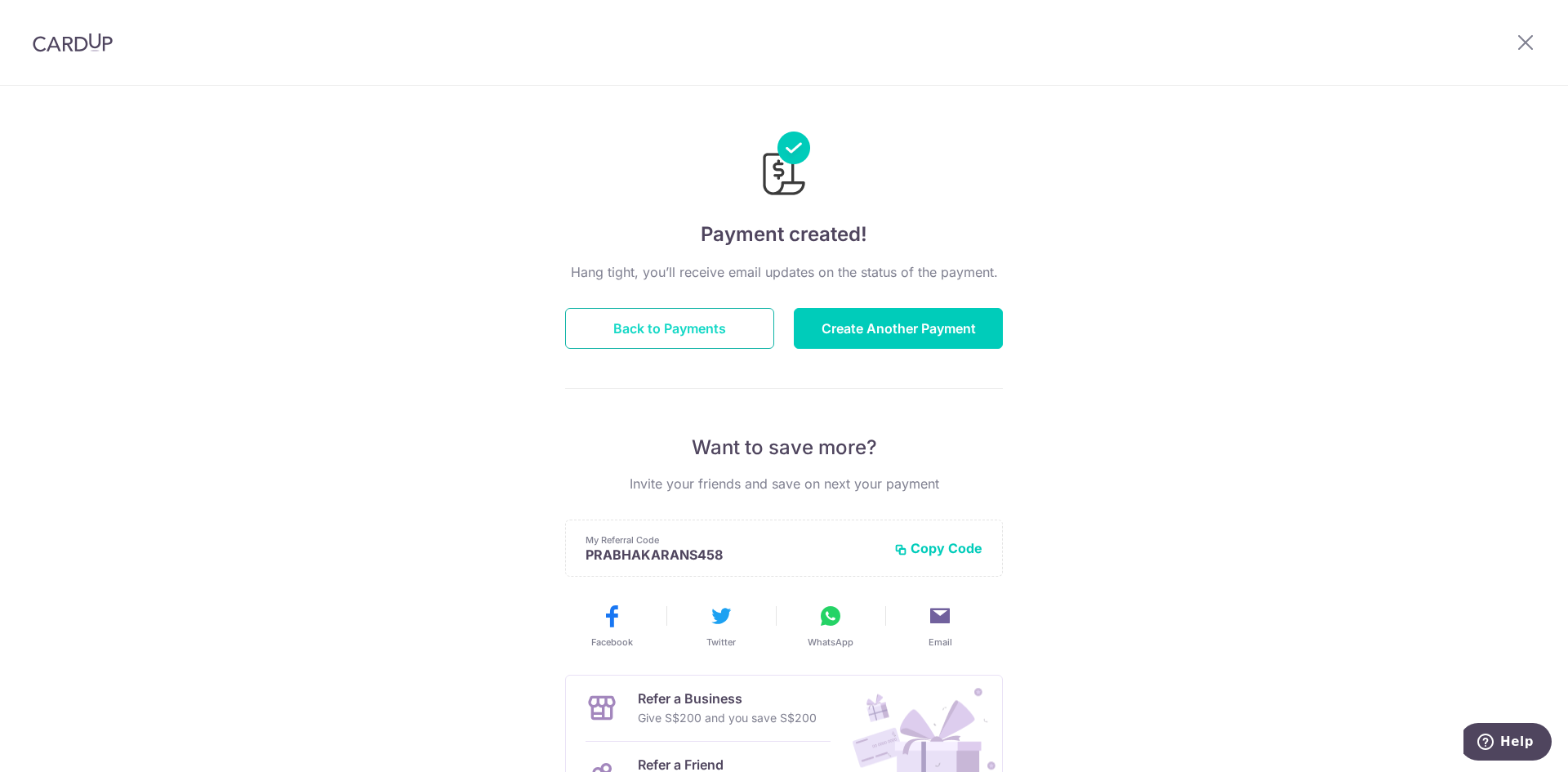
click at [656, 335] on button "Back to Payments" at bounding box center [669, 328] width 209 height 40
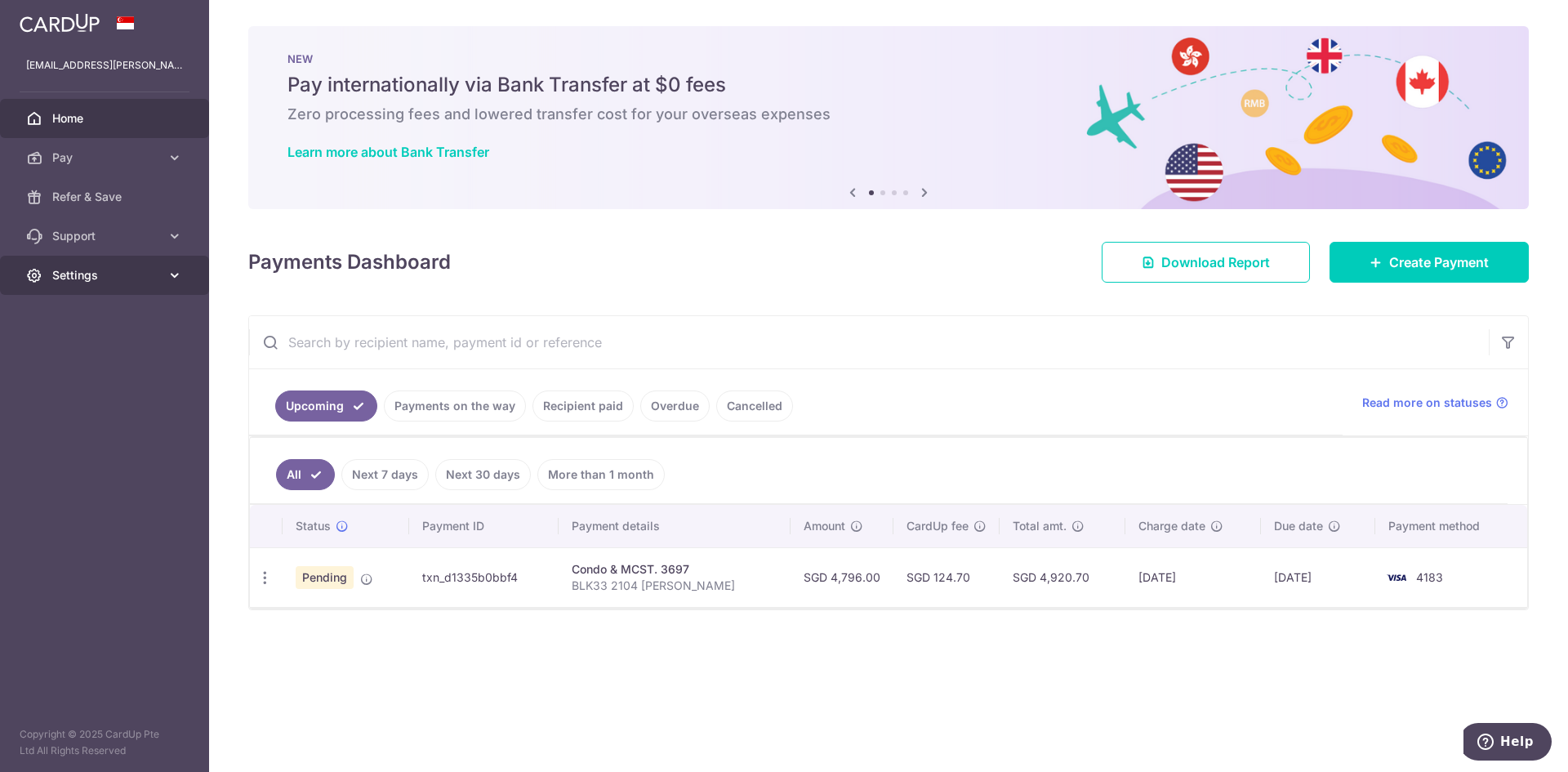
click at [87, 273] on span "Settings" at bounding box center [106, 275] width 108 height 17
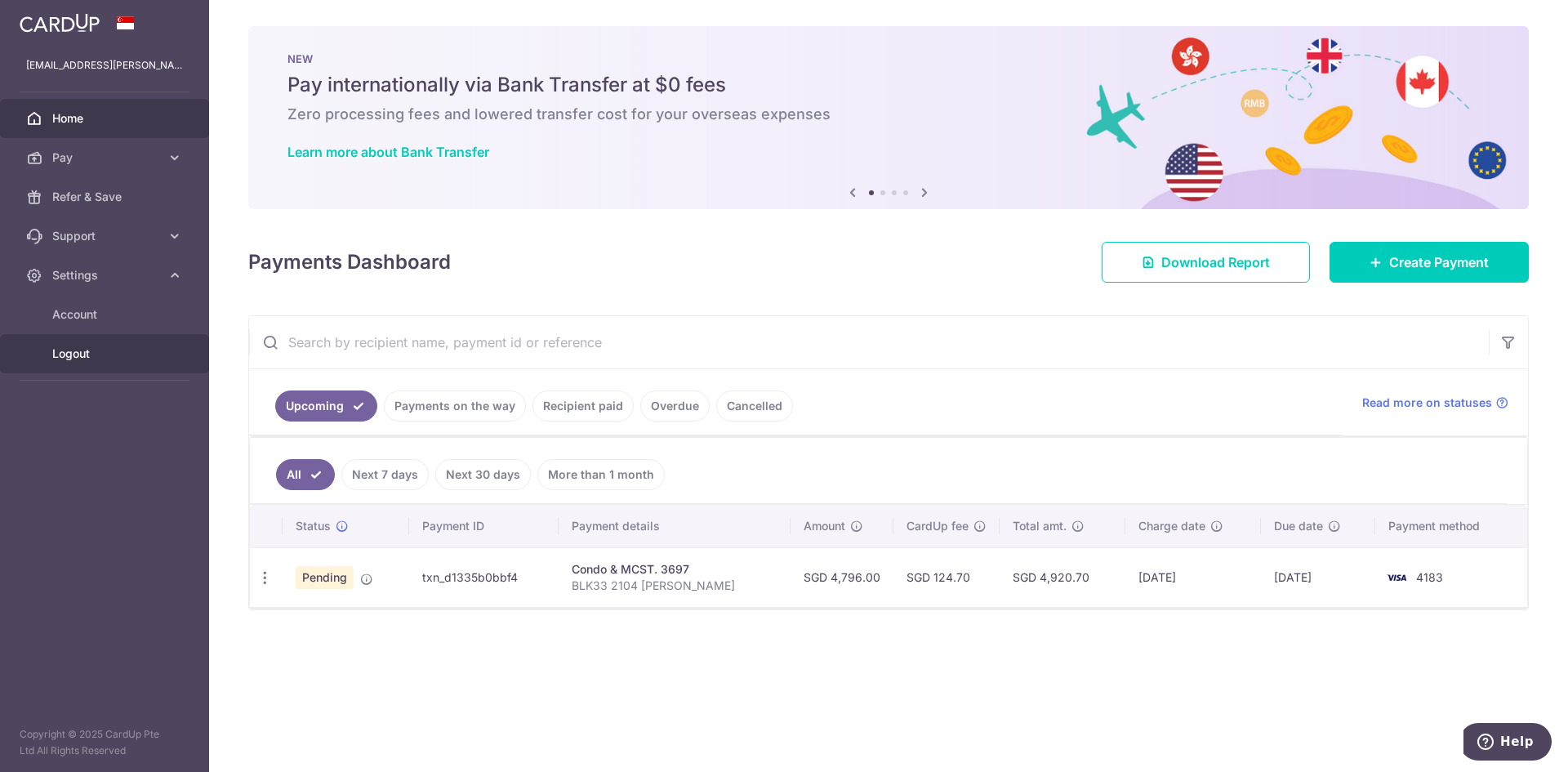
click at [69, 350] on span "Logout" at bounding box center [106, 353] width 108 height 17
